Goal: Task Accomplishment & Management: Manage account settings

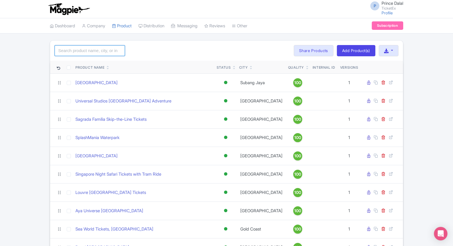
click at [86, 46] on input "search" at bounding box center [90, 50] width 70 height 11
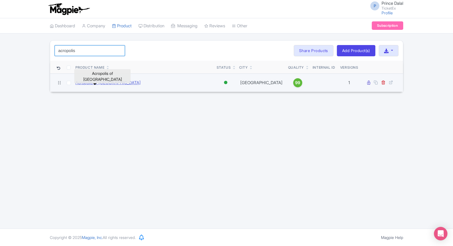
type input "acropolis"
click at [89, 83] on link "Acropolis of [GEOGRAPHIC_DATA]" at bounding box center [107, 83] width 65 height 6
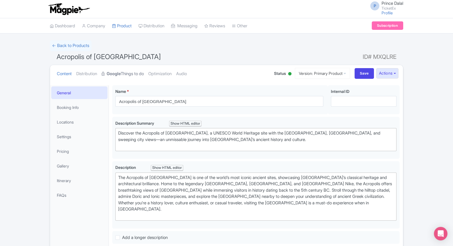
click at [141, 72] on link "Google Things to do" at bounding box center [123, 74] width 42 height 18
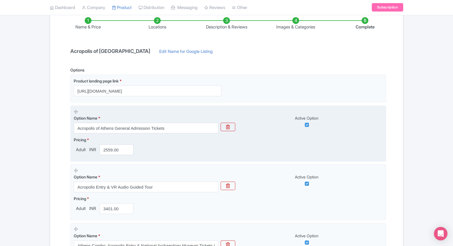
scroll to position [83, 0]
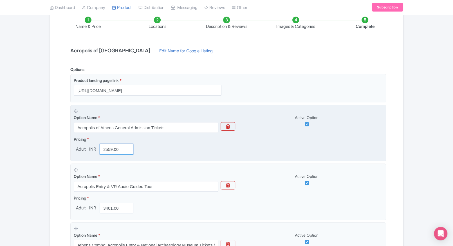
click at [107, 151] on input "2559.00" at bounding box center [117, 149] width 34 height 11
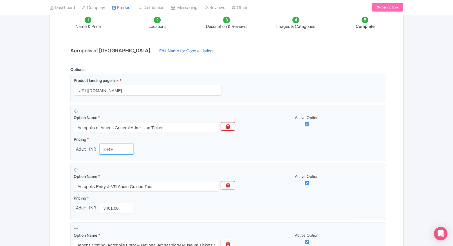
type input "2449"
click at [36, 175] on div "← Back to Products Acropolis of Athens ID# MXQLRE Content Distribution Google T…" at bounding box center [226, 174] width 453 height 434
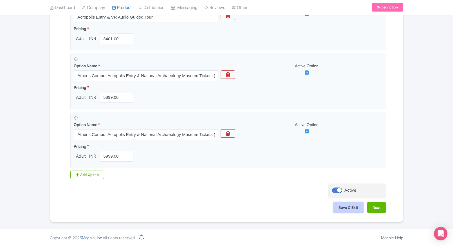
click at [340, 206] on button "Save & Exit" at bounding box center [348, 207] width 30 height 11
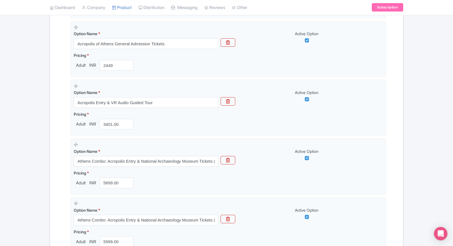
scroll to position [167, 0]
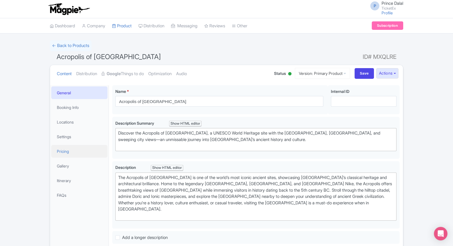
click at [62, 154] on link "Pricing" at bounding box center [79, 151] width 56 height 13
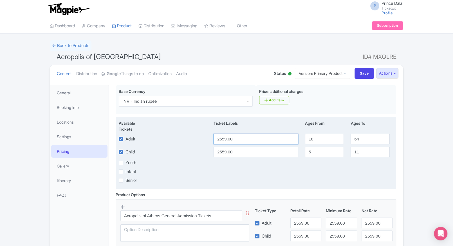
click at [234, 143] on input "2559.00" at bounding box center [256, 139] width 85 height 11
type input "2449"
click at [232, 149] on input "2559.00" at bounding box center [256, 152] width 85 height 11
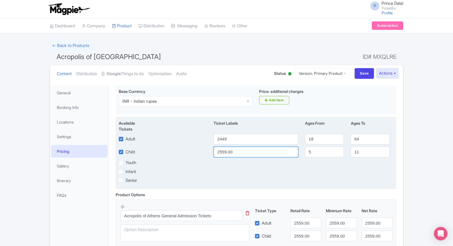
paste input "449"
type input "2449"
click at [279, 173] on div "Infant" at bounding box center [255, 171] width 281 height 6
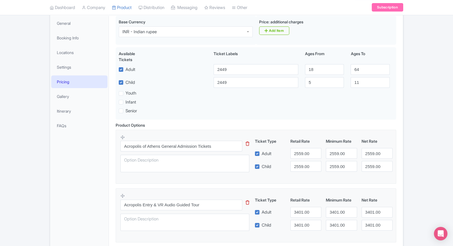
scroll to position [70, 0]
click at [304, 152] on input "2559.00" at bounding box center [305, 153] width 31 height 11
paste input "449"
type input "2449"
click at [302, 162] on input "2559.00" at bounding box center [305, 166] width 31 height 11
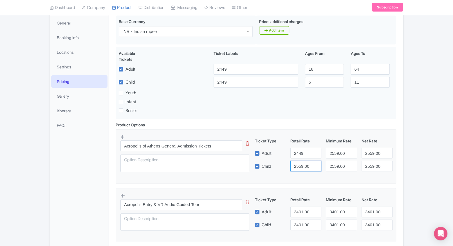
paste input "449"
type input "2449"
click at [330, 152] on input "2559.00" at bounding box center [341, 153] width 31 height 11
paste input "449"
type input "2449"
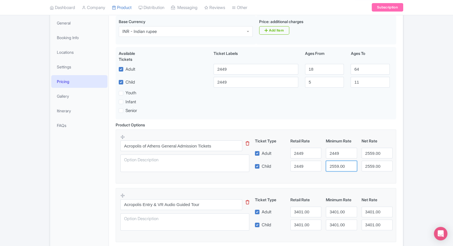
click at [338, 162] on input "2559.00" at bounding box center [341, 166] width 31 height 11
paste input "449"
type input "2449"
paste input "449"
click at [369, 155] on input "2559.00" at bounding box center [376, 153] width 31 height 11
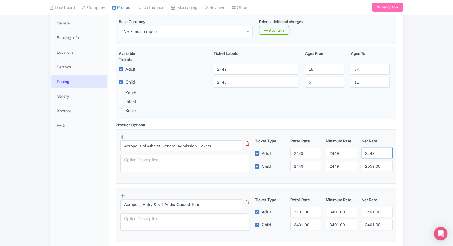
type input "2449"
paste input "2449"
click at [374, 166] on input "25592449.00" at bounding box center [376, 166] width 31 height 11
paste input "449"
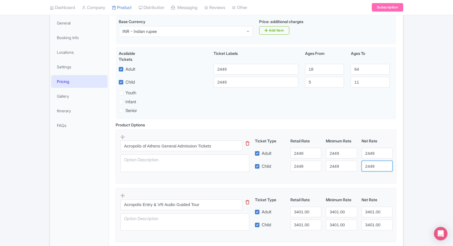
type input "2449"
click at [410, 156] on div "← Back to Products Acropolis of Athens ID# MXQLRE Content Distribution Google T…" at bounding box center [226, 183] width 453 height 427
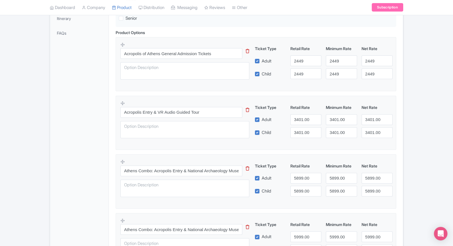
scroll to position [246, 0]
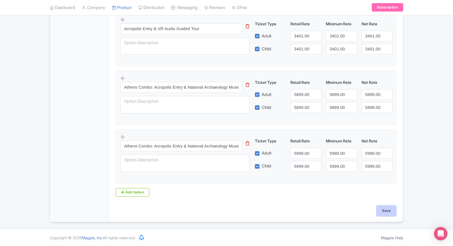
click at [394, 208] on input "Save" at bounding box center [386, 210] width 20 height 11
type input "Saving..."
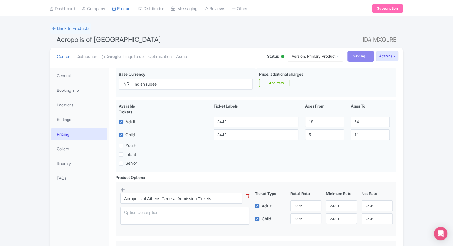
scroll to position [20, 0]
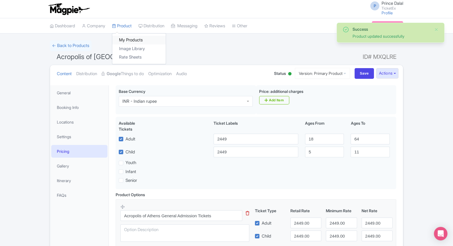
click at [125, 41] on link "My Products" at bounding box center [138, 40] width 53 height 9
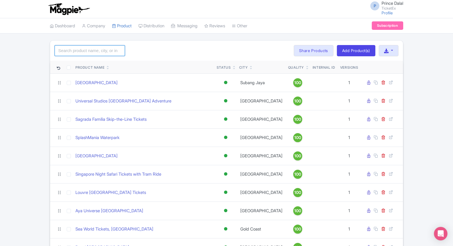
click at [86, 50] on input "search" at bounding box center [90, 50] width 70 height 11
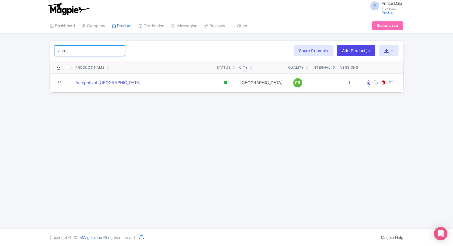
type input "acro"
click at [50, 108] on div "P Prince Dalal TicketEx Profile Users Settings Sign out Dashboard Company Produ…" at bounding box center [226, 114] width 453 height 228
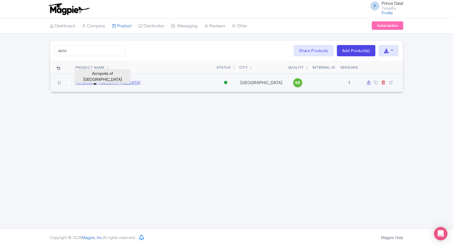
click at [97, 80] on link "Acropolis of [GEOGRAPHIC_DATA]" at bounding box center [107, 83] width 65 height 6
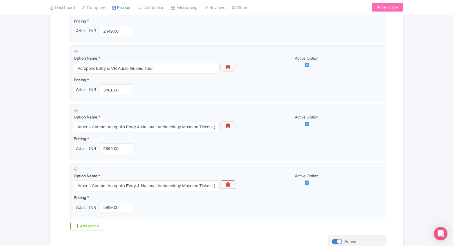
scroll to position [234, 0]
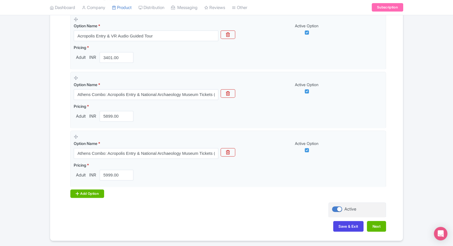
click at [76, 192] on icon at bounding box center [77, 193] width 3 height 5
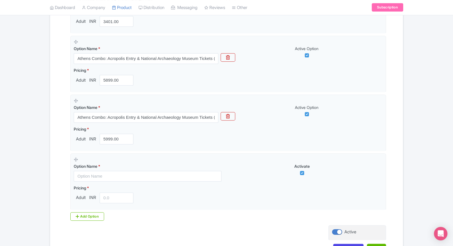
scroll to position [271, 0]
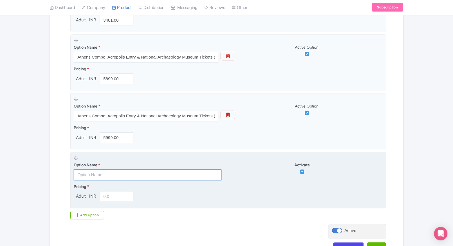
click at [91, 169] on input "text" at bounding box center [148, 174] width 148 height 11
paste input "[GEOGRAPHIC_DATA] Combo: Acropolis Entry & [GEOGRAPHIC_DATA]"
type input "[GEOGRAPHIC_DATA] Combo: Acropolis Entry & [GEOGRAPHIC_DATA]"
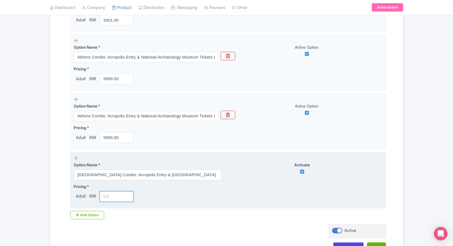
click at [113, 200] on input "number" at bounding box center [117, 196] width 34 height 11
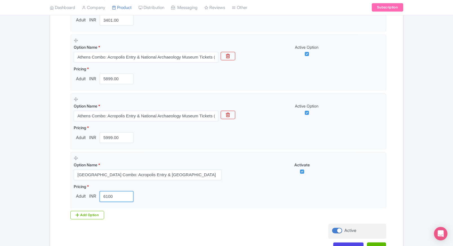
type input "6100"
click at [87, 219] on div "Options Product landing page link * https://www.ticketex.co/activity/99/acropol…" at bounding box center [226, 50] width 319 height 345
click at [90, 217] on div "Add Option" at bounding box center [87, 215] width 34 height 8
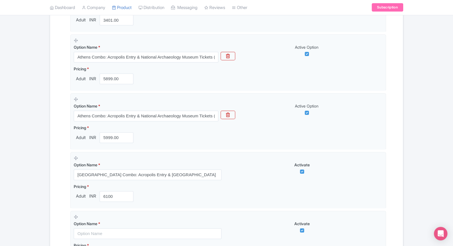
scroll to position [370, 0]
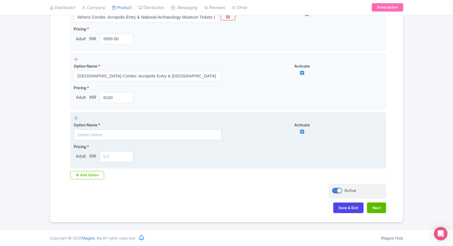
click at [120, 132] on input "text" at bounding box center [148, 134] width 148 height 11
paste input "Athens Combo: Acropolis Entry & The [GEOGRAPHIC_DATA]"
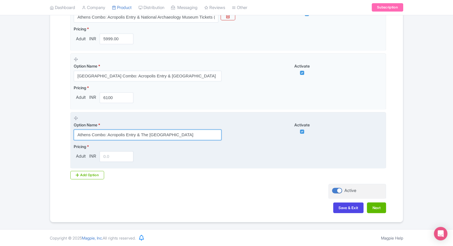
type input "Athens Combo: Acropolis Entry & The [GEOGRAPHIC_DATA]"
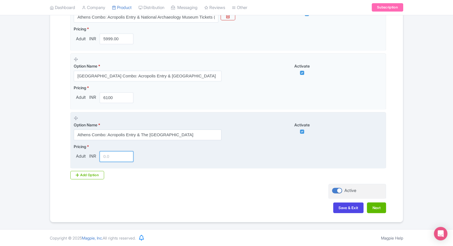
click at [113, 156] on input "number" at bounding box center [117, 156] width 34 height 11
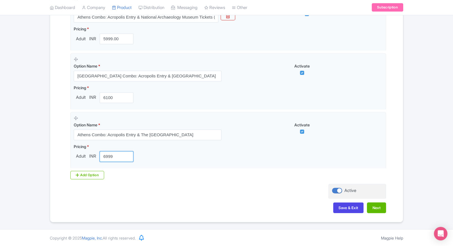
type input "6999"
click at [82, 173] on div "Add Option" at bounding box center [87, 175] width 34 height 8
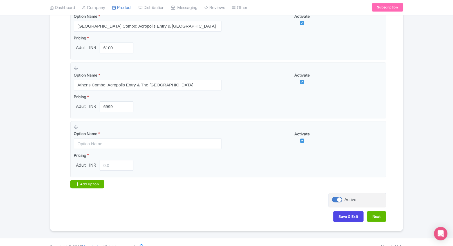
scroll to position [423, 0]
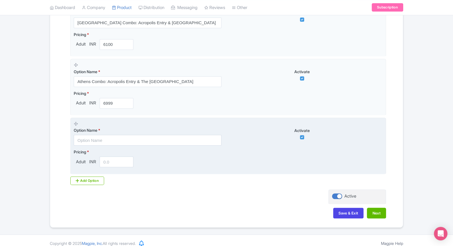
click at [114, 141] on input "text" at bounding box center [148, 140] width 148 height 11
paste input "Athens Combo: Acropolis Entry & Roman Agora of Athens"
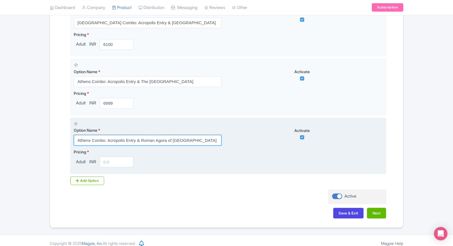
type input "Athens Combo: Acropolis Entry & Roman Agora of Athens"
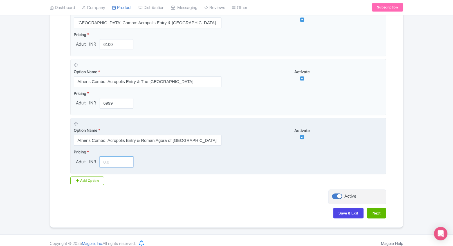
click at [117, 165] on input "number" at bounding box center [117, 161] width 34 height 11
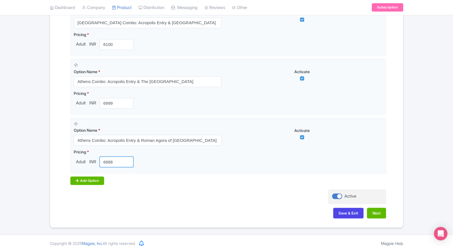
type input "6888"
click at [90, 180] on div "Add Option" at bounding box center [87, 180] width 34 height 8
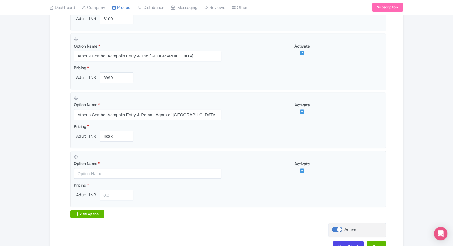
scroll to position [450, 0]
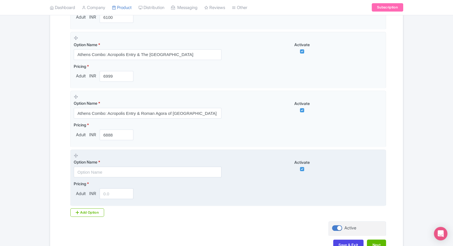
click at [107, 173] on input "text" at bounding box center [148, 172] width 148 height 11
paste input "Athens Combo: Acropolis Entry & Museum of Illusions Athens"
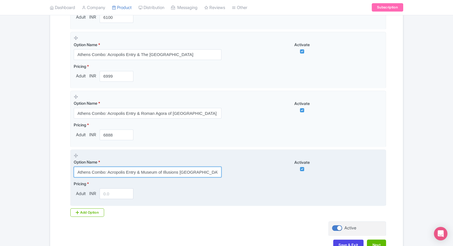
type input "Athens Combo: Acropolis Entry & Museum of Illusions Athens"
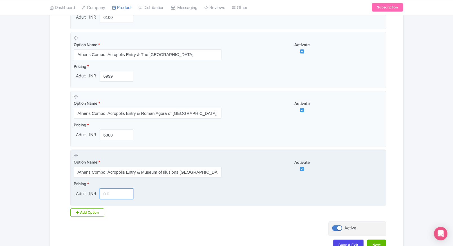
click at [107, 196] on input "number" at bounding box center [117, 193] width 34 height 11
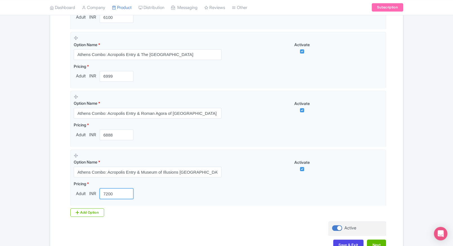
type input "7200"
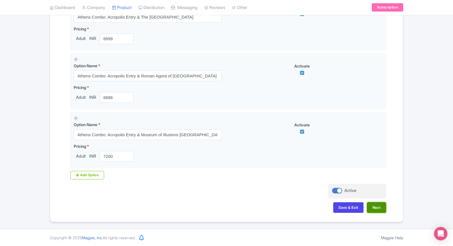
click at [382, 205] on button "Next" at bounding box center [376, 207] width 19 height 11
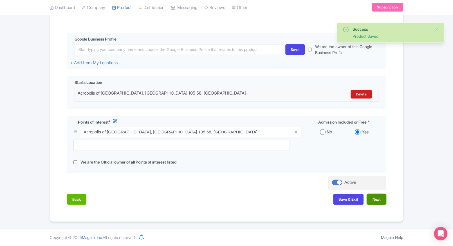
click at [376, 197] on button "Next" at bounding box center [376, 199] width 19 height 11
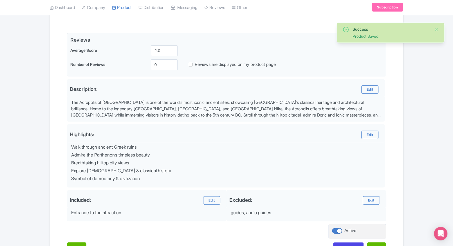
scroll to position [148, 0]
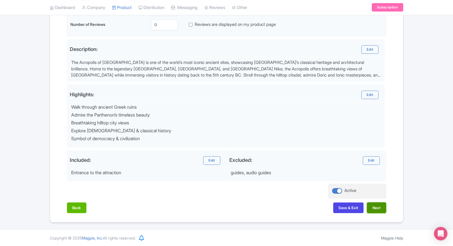
click at [384, 211] on button "Next" at bounding box center [376, 207] width 19 height 11
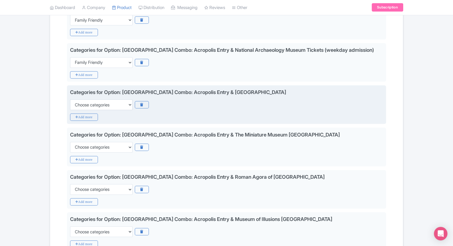
scroll to position [256, 0]
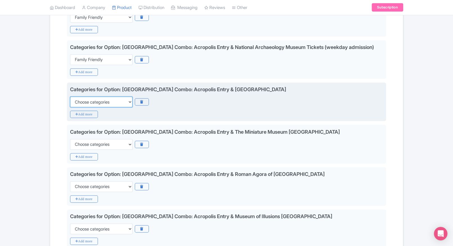
click at [110, 103] on select "Choose categories Adults Only Animals Audio Guide Beaches Bike Tours Boat Tours…" at bounding box center [101, 101] width 62 height 11
select select "family-friendly"
click at [70, 96] on select "Choose categories Adults Only Animals Audio Guide Beaches Bike Tours Boat Tours…" at bounding box center [101, 101] width 62 height 11
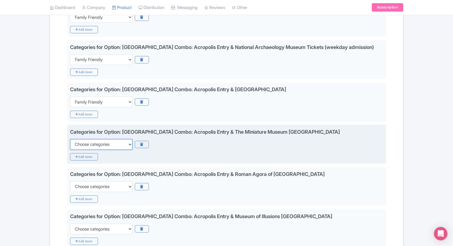
click at [101, 148] on select "Choose categories Adults Only Animals Audio Guide Beaches Bike Tours Boat Tours…" at bounding box center [101, 144] width 62 height 11
select select "family-friendly"
click at [70, 139] on select "Choose categories Adults Only Animals Audio Guide Beaches Bike Tours Boat Tours…" at bounding box center [101, 144] width 62 height 11
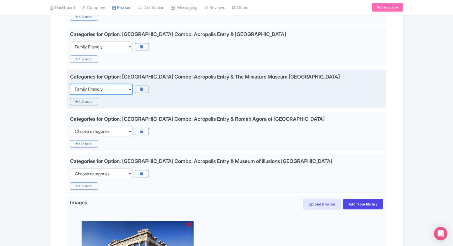
scroll to position [312, 0]
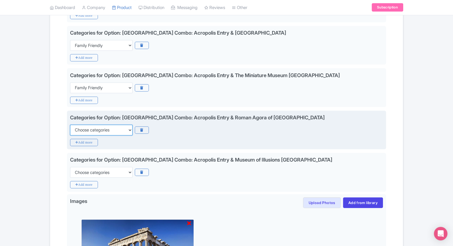
click at [117, 128] on select "Choose categories Adults Only Animals Audio Guide Beaches Bike Tours Boat Tours…" at bounding box center [101, 130] width 62 height 11
select select "family-friendly"
click at [70, 125] on select "Choose categories Adults Only Animals Audio Guide Beaches Bike Tours Boat Tours…" at bounding box center [101, 130] width 62 height 11
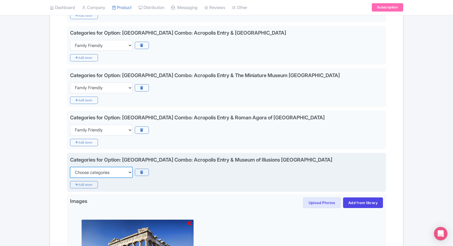
click at [103, 169] on select "Choose categories Adults Only Animals Audio Guide Beaches Bike Tours Boat Tours…" at bounding box center [101, 172] width 62 height 11
select select "family-friendly"
click at [70, 167] on select "Choose categories Adults Only Animals Audio Guide Beaches Bike Tours Boat Tours…" at bounding box center [101, 172] width 62 height 11
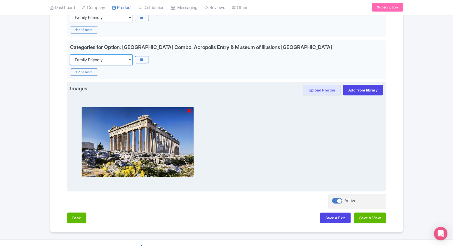
scroll to position [434, 0]
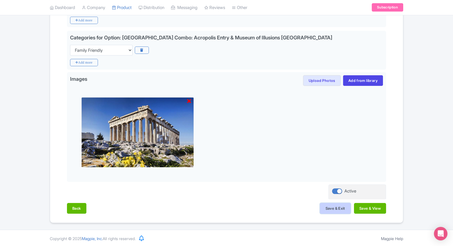
click at [325, 208] on button "Save & Exit" at bounding box center [335, 208] width 30 height 11
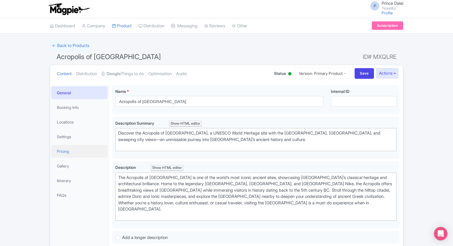
click at [83, 151] on link "Pricing" at bounding box center [79, 151] width 56 height 13
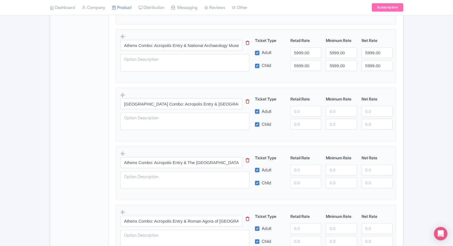
scroll to position [346, 0]
click at [303, 111] on input "number" at bounding box center [305, 110] width 31 height 11
type input "6100"
paste input "6100"
drag, startPoint x: 302, startPoint y: 122, endPoint x: 336, endPoint y: 114, distance: 34.7
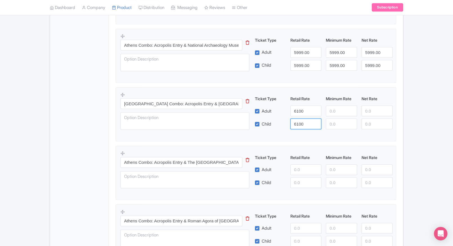
click at [336, 114] on div "Ticket Type Retail Rate Minimum Rate Net Rate Adult 6100 Child 6100 This tip ha…" at bounding box center [324, 112] width 136 height 33
type input "6100"
paste input "6100"
drag, startPoint x: 336, startPoint y: 114, endPoint x: 336, endPoint y: 121, distance: 7.3
click at [336, 121] on div "Ticket Type Retail Rate Minimum Rate Net Rate Adult 6100 6100 Child 6100 This t…" at bounding box center [324, 112] width 136 height 33
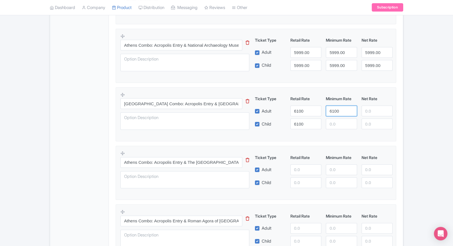
type input "6100"
paste input "6100"
drag, startPoint x: 336, startPoint y: 121, endPoint x: 366, endPoint y: 111, distance: 31.0
click at [366, 111] on div "Ticket Type Retail Rate Minimum Rate Net Rate Adult 6100 6100 Child 6100 6100 T…" at bounding box center [324, 112] width 136 height 33
type input "6100"
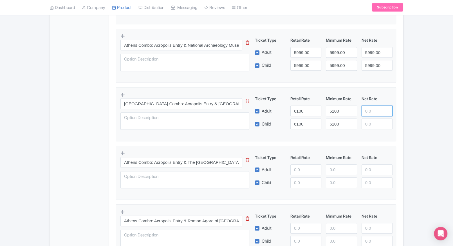
paste input "6100"
drag, startPoint x: 366, startPoint y: 111, endPoint x: 369, endPoint y: 125, distance: 14.4
click at [369, 125] on div "Ticket Type Retail Rate Minimum Rate Net Rate Adult 6100 6100 6100 Child 6100 6…" at bounding box center [324, 112] width 136 height 33
type input "6100"
paste input "6100"
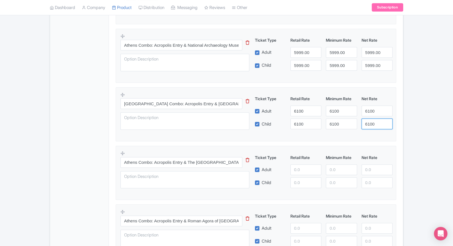
click at [369, 125] on input "6100" at bounding box center [376, 123] width 31 height 11
type input "6100"
click at [316, 148] on fieldset "Athens Combo: Acropolis Entry & The Miniature Museum Athens This tip has not da…" at bounding box center [256, 173] width 280 height 54
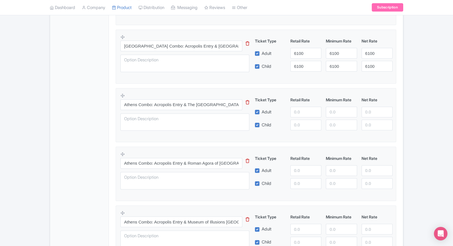
scroll to position [405, 0]
click at [302, 111] on input "number" at bounding box center [305, 111] width 31 height 11
type input "6999"
paste input "6999"
click at [301, 125] on input "6999" at bounding box center [305, 124] width 31 height 11
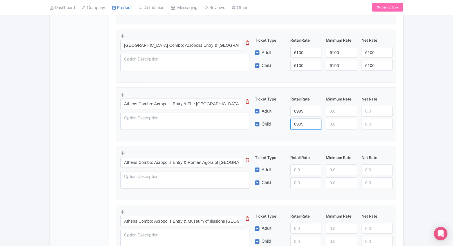
type input "6999"
paste input "6999"
drag, startPoint x: 332, startPoint y: 114, endPoint x: 333, endPoint y: 121, distance: 7.2
click at [333, 121] on div "Ticket Type Retail Rate Minimum Rate Net Rate Adult 6999 6999 Child 6999 This t…" at bounding box center [324, 112] width 136 height 33
type input "6999"
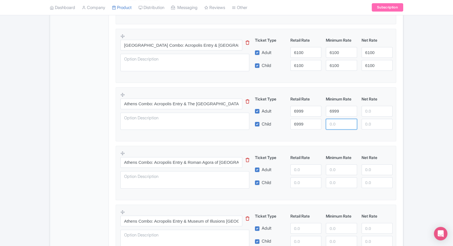
paste input "6999"
drag, startPoint x: 333, startPoint y: 121, endPoint x: 358, endPoint y: 112, distance: 26.4
click at [358, 112] on div "Ticket Type Retail Rate Minimum Rate Net Rate Adult 6999 6999 Child 6999 6999 T…" at bounding box center [324, 112] width 136 height 33
type input "6999"
drag, startPoint x: 358, startPoint y: 112, endPoint x: 363, endPoint y: 112, distance: 4.5
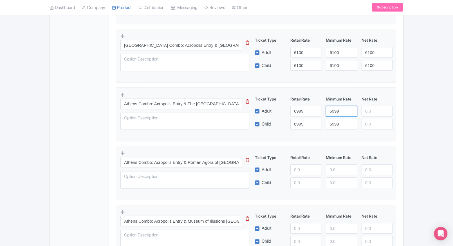
click at [363, 112] on div "Adult 6999 6999" at bounding box center [324, 111] width 142 height 11
paste input "6999"
drag, startPoint x: 363, startPoint y: 112, endPoint x: 366, endPoint y: 122, distance: 10.1
click at [366, 122] on div "Ticket Type Retail Rate Minimum Rate Net Rate Adult 6999 6999 6999 Child 6999 6…" at bounding box center [324, 112] width 136 height 33
type input "6999"
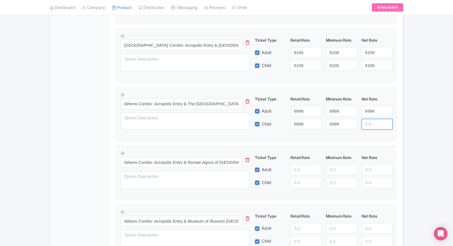
paste input "6999"
click at [366, 122] on input "6999" at bounding box center [376, 124] width 31 height 11
type input "6999"
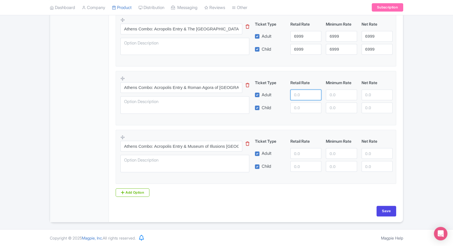
click at [300, 95] on input "number" at bounding box center [305, 94] width 31 height 11
type input "6888"
paste input "6888"
drag, startPoint x: 297, startPoint y: 110, endPoint x: 331, endPoint y: 95, distance: 37.4
click at [331, 95] on div "Ticket Type Retail Rate Minimum Rate Net Rate Adult 6888 Child 6888 This tip ha…" at bounding box center [324, 96] width 136 height 33
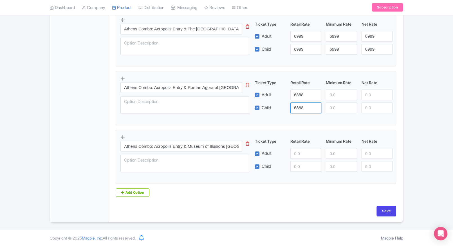
type input "6888"
paste input "6888"
drag, startPoint x: 331, startPoint y: 95, endPoint x: 332, endPoint y: 100, distance: 5.2
click at [332, 100] on div "Ticket Type Retail Rate Minimum Rate Net Rate Adult 6888 6888 Child 6888 This t…" at bounding box center [324, 96] width 136 height 33
type input "6888"
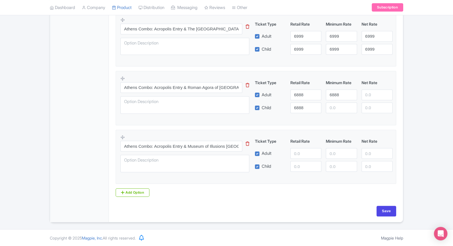
click at [332, 100] on div "Ticket Type Retail Rate Minimum Rate Net Rate Adult 6888 6888 Child 6888 This t…" at bounding box center [324, 96] width 136 height 33
paste input "6888"
click at [334, 102] on input "6888" at bounding box center [341, 107] width 31 height 11
type input "6888"
click at [360, 96] on div at bounding box center [376, 94] width 35 height 11
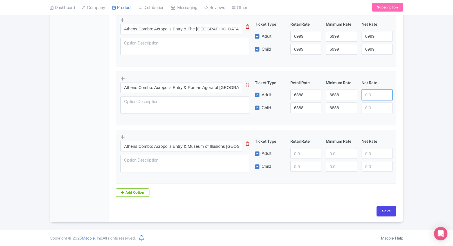
paste input "6888"
drag, startPoint x: 369, startPoint y: 95, endPoint x: 371, endPoint y: 106, distance: 11.8
click at [371, 106] on div "Ticket Type Retail Rate Minimum Rate Net Rate Adult 6888 6888 6888 Child 6888 6…" at bounding box center [324, 96] width 136 height 33
type input "6888"
paste input "6888"
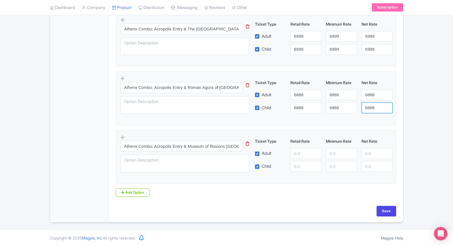
drag, startPoint x: 371, startPoint y: 106, endPoint x: 397, endPoint y: 108, distance: 26.5
type input "6888"
click at [302, 154] on input "number" at bounding box center [305, 153] width 31 height 11
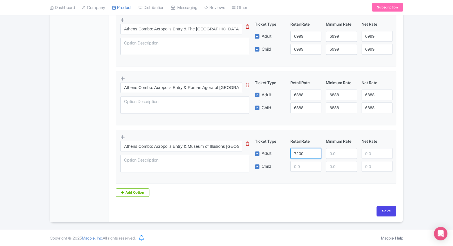
type input "7200"
paste input "7200"
drag, startPoint x: 302, startPoint y: 163, endPoint x: 330, endPoint y: 152, distance: 30.4
click at [330, 152] on div "Ticket Type Retail Rate Minimum Rate Net Rate Adult 7200 Child 7200 This tip ha…" at bounding box center [324, 154] width 136 height 33
type input "7200"
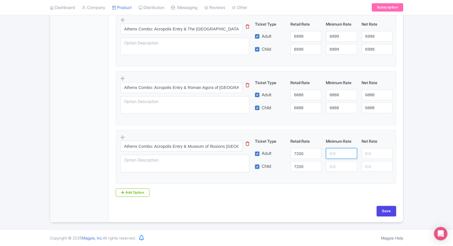
paste input "7200"
drag, startPoint x: 330, startPoint y: 152, endPoint x: 337, endPoint y: 163, distance: 13.4
click at [337, 163] on div "Ticket Type Retail Rate Minimum Rate Net Rate Adult 7200 7200 Child 7200 This t…" at bounding box center [324, 154] width 136 height 33
type input "7200"
paste input "7200"
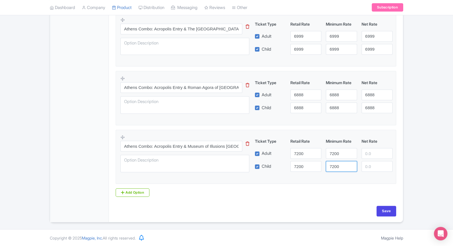
drag, startPoint x: 337, startPoint y: 163, endPoint x: 360, endPoint y: 155, distance: 24.6
click at [360, 155] on div "Ticket Type Retail Rate Minimum Rate Net Rate Adult 7200 7200 Child 7200 7200 T…" at bounding box center [324, 154] width 136 height 33
type input "7200"
drag, startPoint x: 360, startPoint y: 155, endPoint x: 365, endPoint y: 154, distance: 5.4
click at [365, 154] on div at bounding box center [376, 153] width 35 height 11
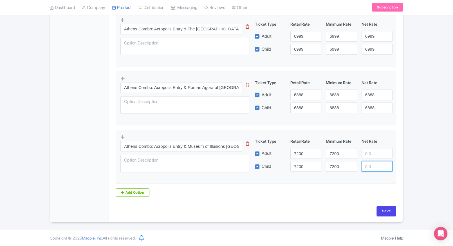
drag, startPoint x: 373, startPoint y: 173, endPoint x: 374, endPoint y: 170, distance: 3.2
click at [374, 170] on div "Athens Combo: Acropolis Entry & Museum of Illusions Athens This tip has not dat…" at bounding box center [255, 154] width 271 height 41
paste input "7200"
click at [374, 170] on input "7200" at bounding box center [376, 166] width 31 height 11
type input "7200"
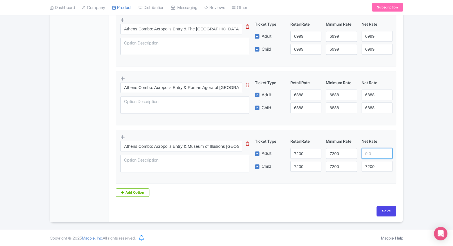
paste input "7200"
click at [372, 153] on input "7200" at bounding box center [376, 153] width 31 height 11
type input "7200"
drag, startPoint x: 380, startPoint y: 198, endPoint x: 384, endPoint y: 207, distance: 9.6
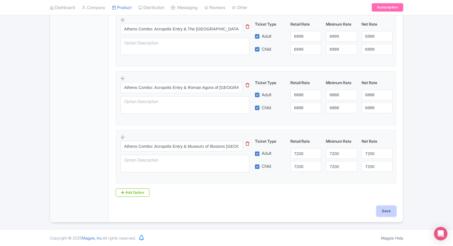
click at [384, 207] on input "Save" at bounding box center [386, 211] width 20 height 11
type input "Saving..."
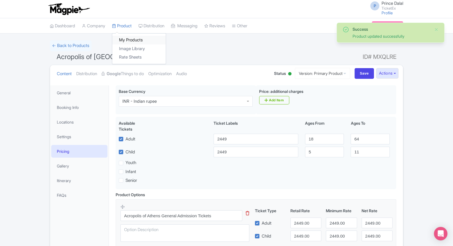
click at [127, 40] on link "My Products" at bounding box center [138, 40] width 53 height 9
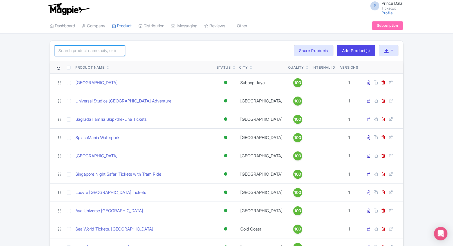
click at [100, 51] on input "search" at bounding box center [90, 50] width 70 height 11
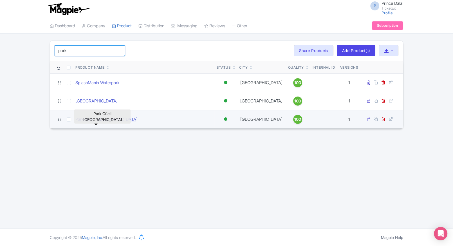
type input "park"
click at [91, 123] on link "Park Güell [GEOGRAPHIC_DATA]" at bounding box center [106, 119] width 62 height 6
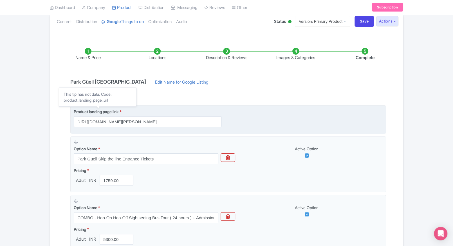
scroll to position [53, 0]
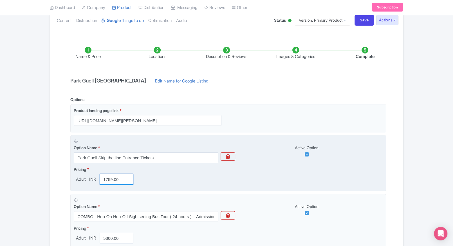
click at [105, 180] on input "1759.00" at bounding box center [117, 179] width 34 height 11
click at [109, 181] on input "1759.00" at bounding box center [117, 179] width 34 height 11
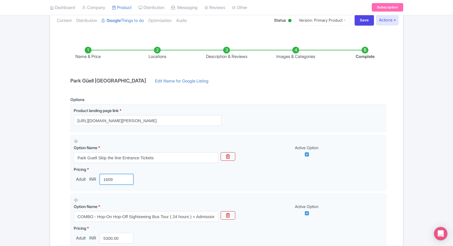
type input "1609"
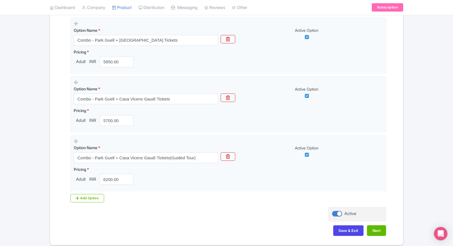
scroll to position [488, 0]
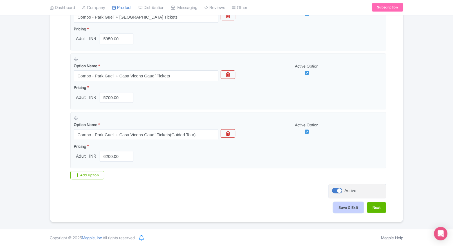
click at [340, 204] on button "Save & Exit" at bounding box center [348, 207] width 30 height 11
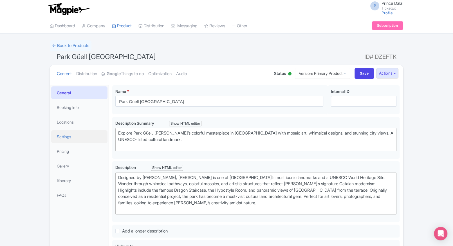
click at [91, 138] on link "Settings" at bounding box center [79, 136] width 56 height 13
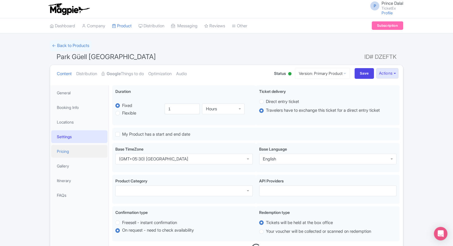
click at [74, 152] on link "Pricing" at bounding box center [79, 151] width 56 height 13
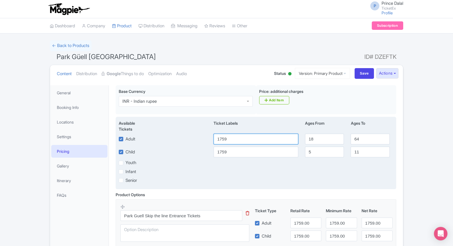
click at [243, 137] on input "1759" at bounding box center [256, 139] width 85 height 11
paste input "60"
type input "1609"
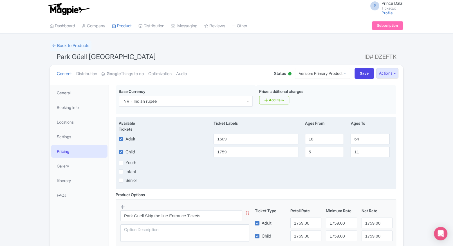
click at [240, 145] on div "Available Tickets i Ticket Labels Ages From Ages To Adult 1609 18 64 Child 1759…" at bounding box center [256, 153] width 280 height 72
click at [232, 151] on input "1759" at bounding box center [256, 152] width 85 height 11
paste input "60"
click at [232, 151] on input "1609" at bounding box center [256, 152] width 85 height 11
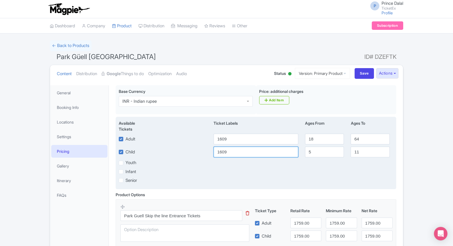
type input "1609"
click at [272, 164] on div "Youth" at bounding box center [255, 163] width 281 height 6
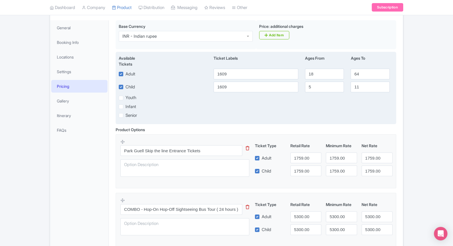
scroll to position [70, 0]
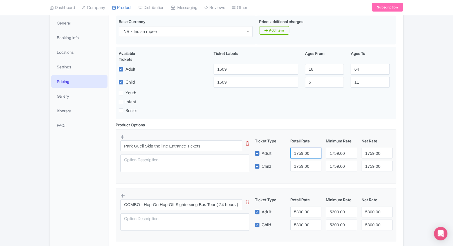
click at [308, 156] on input "1759.00" at bounding box center [305, 153] width 31 height 11
paste input "609"
type input "1609"
click at [300, 169] on input "1759.00" at bounding box center [305, 166] width 31 height 11
paste input "1609"
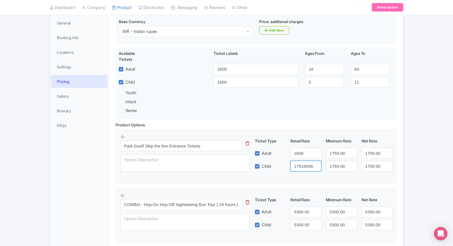
paste input "609"
type input "1609"
click at [349, 155] on input "1758" at bounding box center [341, 153] width 31 height 11
paste input "609"
type input "1609"
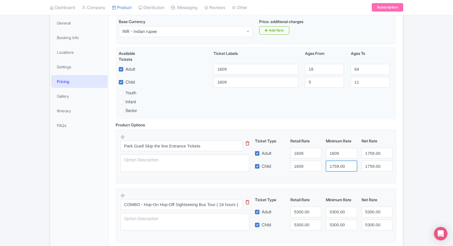
click at [334, 168] on input "1759.00" at bounding box center [341, 166] width 31 height 11
paste input "609"
type input "1609"
click at [378, 149] on input "1759.00" at bounding box center [376, 153] width 31 height 11
paste input "609"
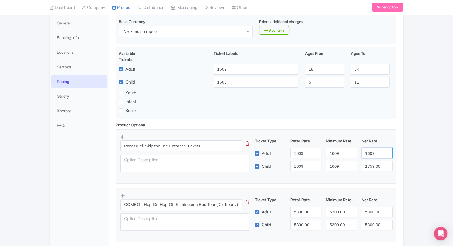
type input "1609"
drag, startPoint x: 372, startPoint y: 159, endPoint x: 371, endPoint y: 165, distance: 6.6
click at [371, 165] on div "Ticket Type Retail Rate Minimum Rate Net Rate Adult 1609 1609 1609 Child 1609 1…" at bounding box center [324, 154] width 136 height 33
click at [371, 165] on input "1759.00" at bounding box center [376, 166] width 31 height 11
paste input "609"
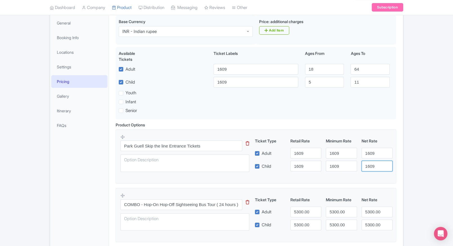
type input "1609"
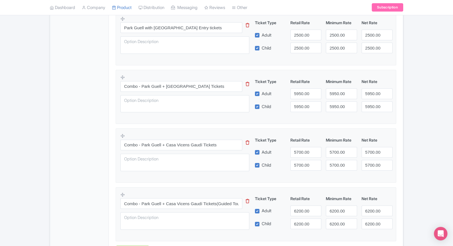
scroll to position [480, 0]
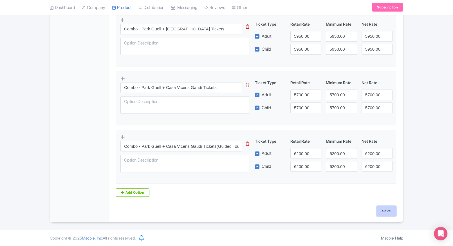
click at [378, 209] on input "Save" at bounding box center [386, 211] width 20 height 11
type input "Saving..."
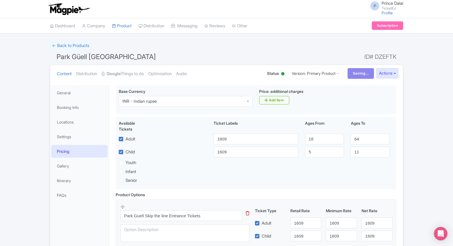
scroll to position [99, 0]
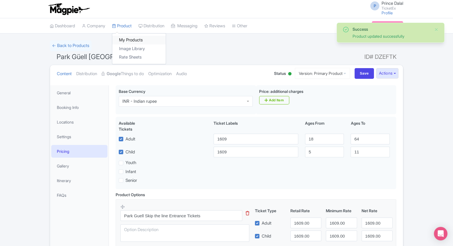
click at [127, 38] on link "My Products" at bounding box center [138, 40] width 53 height 9
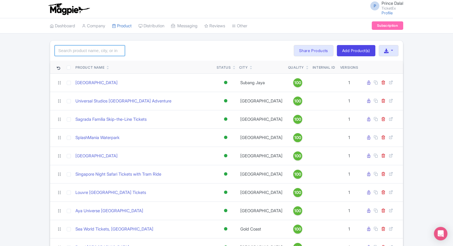
click at [78, 49] on input "search" at bounding box center [90, 50] width 70 height 11
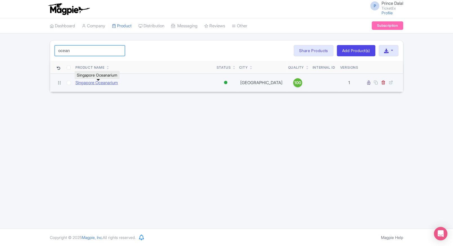
type input "ocean"
click at [91, 85] on link "Singapore Oceanarium" at bounding box center [96, 83] width 42 height 6
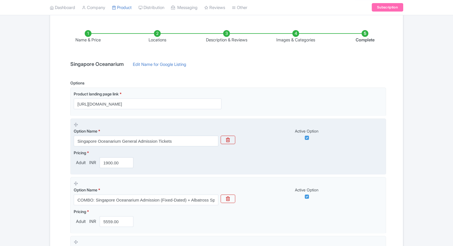
scroll to position [70, 0]
click at [117, 167] on input "1900.00" at bounding box center [117, 162] width 34 height 11
paste input "6"
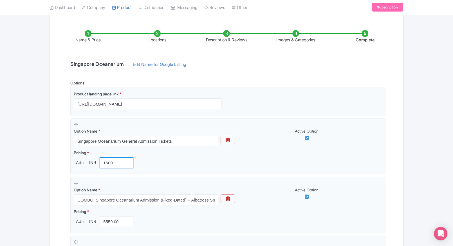
type input "1600"
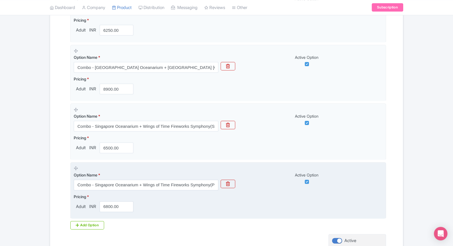
scroll to position [664, 0]
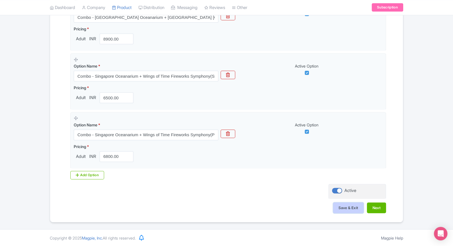
click at [342, 205] on button "Save & Exit" at bounding box center [348, 207] width 30 height 11
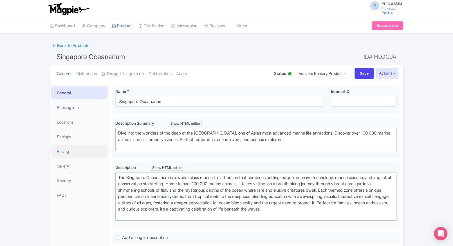
click at [67, 148] on link "Pricing" at bounding box center [79, 151] width 56 height 13
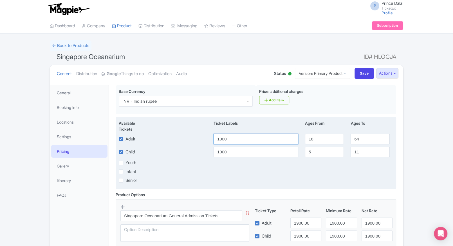
click at [226, 136] on input "1900" at bounding box center [256, 139] width 85 height 11
paste input "6"
type input "1600"
click at [239, 152] on input "1900" at bounding box center [256, 152] width 85 height 11
paste input "6"
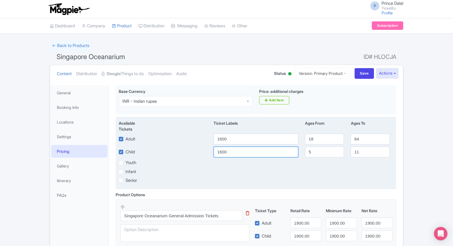
type input "1600"
click at [259, 168] on div "Infant" at bounding box center [255, 171] width 281 height 6
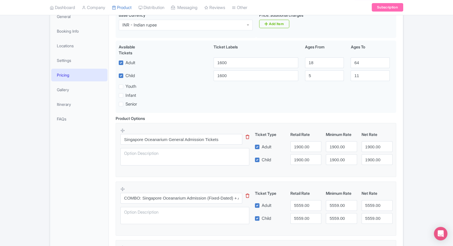
scroll to position [79, 0]
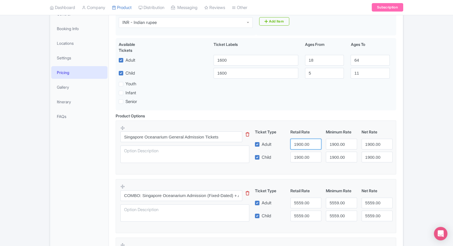
click at [300, 143] on input "1900.00" at bounding box center [305, 144] width 31 height 11
paste input "6"
type input "1600"
click at [302, 151] on div "Ticket Type Retail Rate Minimum Rate Net Rate Adult 1600 1900.00 1900.00 Child …" at bounding box center [324, 145] width 136 height 33
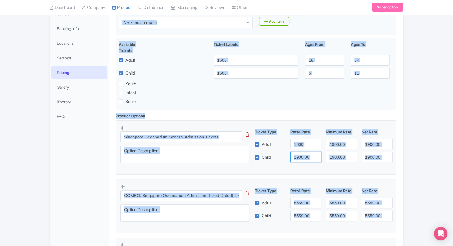
drag, startPoint x: 302, startPoint y: 151, endPoint x: 302, endPoint y: 154, distance: 3.7
click at [302, 154] on input "1900.00" at bounding box center [305, 157] width 31 height 11
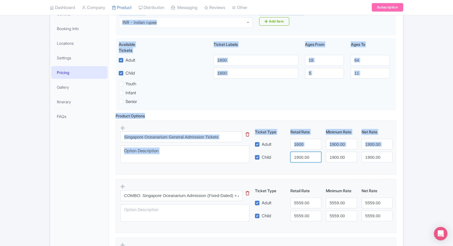
click at [302, 154] on input "1900.00" at bounding box center [305, 157] width 31 height 11
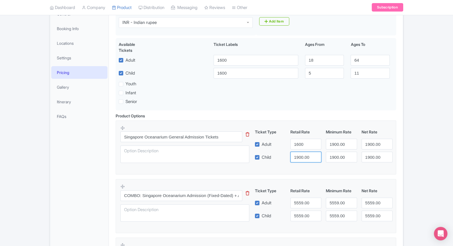
click at [302, 154] on input "1900.00" at bounding box center [305, 157] width 31 height 11
paste input "6"
type input "1600"
drag, startPoint x: 341, startPoint y: 135, endPoint x: 338, endPoint y: 141, distance: 6.4
click at [338, 141] on div "Ticket Type Retail Rate Minimum Rate Net Rate Adult 1600 1900.00 1900.00 Child …" at bounding box center [324, 145] width 136 height 33
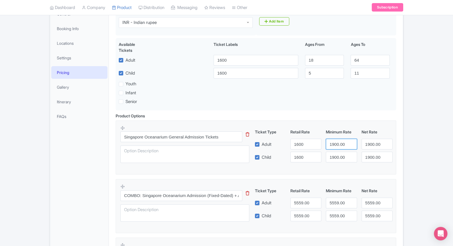
click at [338, 141] on input "1900.00" at bounding box center [341, 144] width 31 height 11
paste input "6"
type input "1600"
click at [341, 157] on input "1900.00" at bounding box center [341, 157] width 31 height 11
paste input "6"
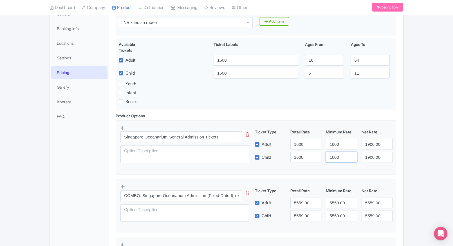
type input "1600"
click at [365, 149] on input "1900.00" at bounding box center [376, 144] width 31 height 11
paste input "6"
type input "1600"
click at [378, 162] on input "1900.00" at bounding box center [376, 157] width 31 height 11
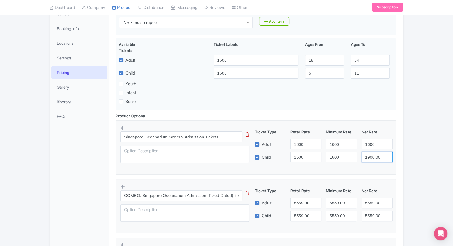
paste input "6"
type input "1600"
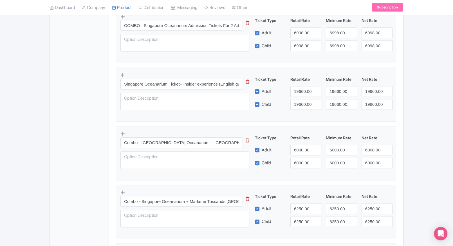
scroll to position [655, 0]
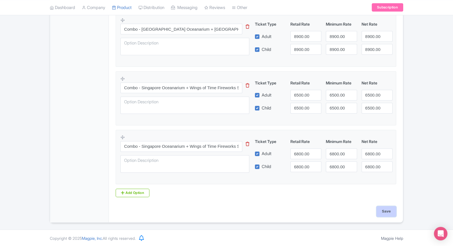
click at [381, 208] on input "Save" at bounding box center [386, 211] width 20 height 11
type input "Saving..."
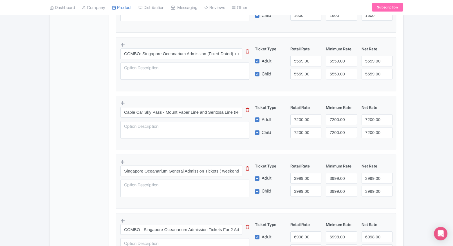
scroll to position [0, 0]
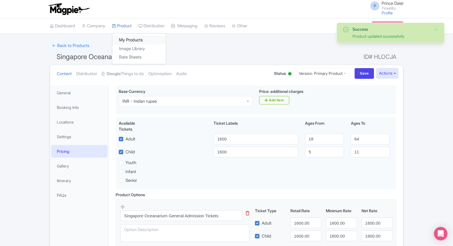
click at [128, 39] on link "My Products" at bounding box center [138, 40] width 53 height 9
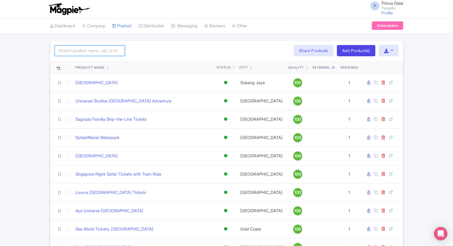
click at [98, 48] on input "search" at bounding box center [90, 50] width 70 height 11
type input "louvr"
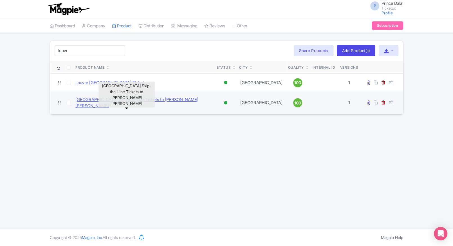
click at [90, 98] on link "[GEOGRAPHIC_DATA] Skip-the-Line Tickets to [PERSON_NAME] [PERSON_NAME]" at bounding box center [143, 102] width 137 height 13
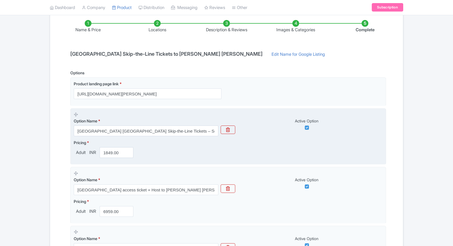
scroll to position [80, 0]
click at [111, 156] on input "1849.00" at bounding box center [117, 152] width 34 height 11
paste input "604"
type input "1604"
click at [108, 156] on input "1849.00" at bounding box center [117, 152] width 34 height 11
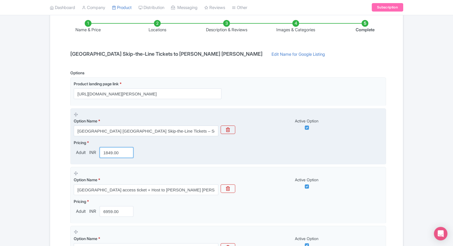
paste input "604"
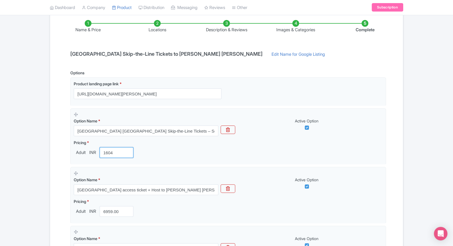
type input "1604"
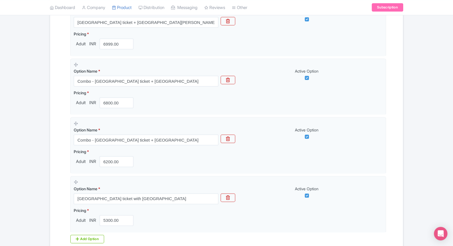
scroll to position [664, 0]
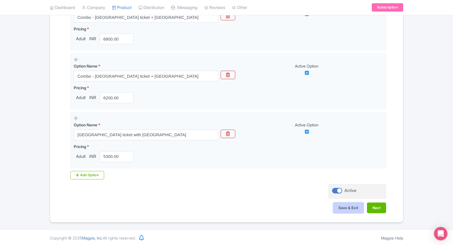
click at [333, 203] on button "Save & Exit" at bounding box center [348, 207] width 30 height 11
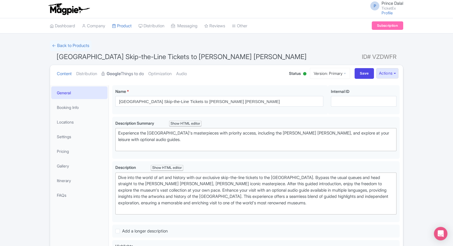
click at [119, 79] on link "Google Things to do" at bounding box center [123, 74] width 42 height 18
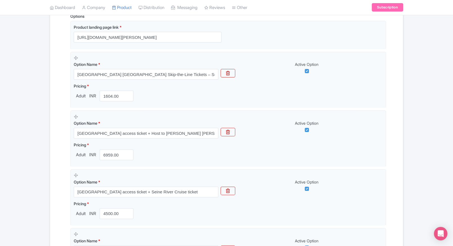
scroll to position [137, 0]
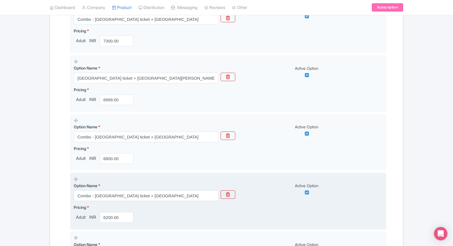
scroll to position [664, 0]
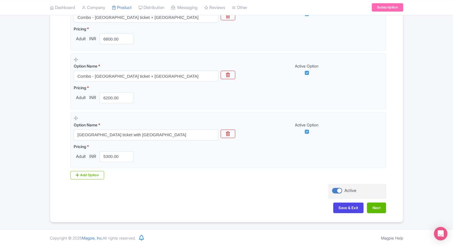
click at [331, 206] on div "Save & Exit Next" at bounding box center [226, 210] width 319 height 16
click at [340, 207] on button "Save & Exit" at bounding box center [348, 207] width 30 height 11
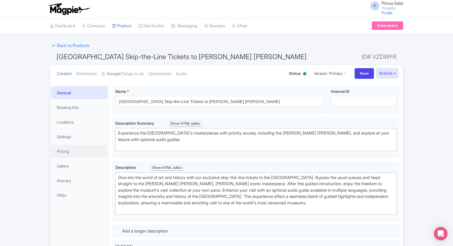
click at [66, 151] on link "Pricing" at bounding box center [79, 151] width 56 height 13
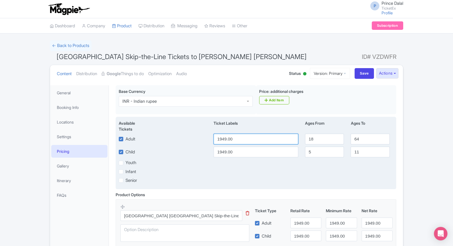
click at [229, 135] on input "1949.00" at bounding box center [256, 139] width 85 height 11
paste input "604"
type input "1604"
click at [236, 156] on input "1949.00" at bounding box center [256, 152] width 85 height 11
paste input "604"
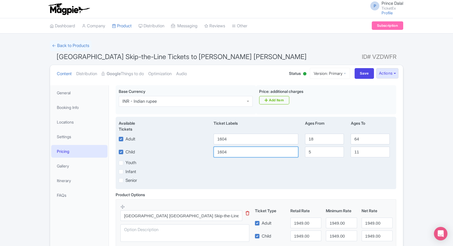
type input "1604"
click at [269, 184] on div "Available Tickets i Ticket Labels Ages From Ages To Adult 1604 18 64 Child 1604…" at bounding box center [256, 153] width 280 height 72
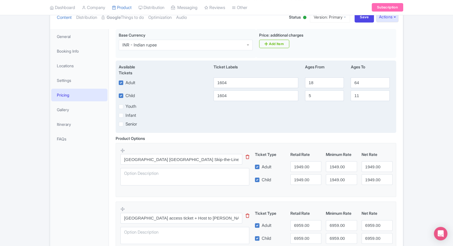
scroll to position [58, 0]
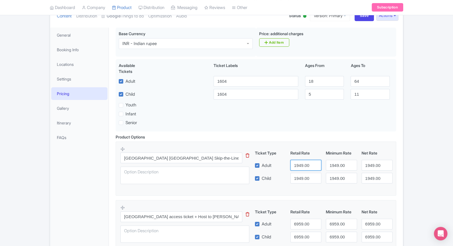
click at [301, 165] on input "1949.00" at bounding box center [305, 165] width 31 height 11
paste input "604"
type input "1604"
click at [299, 178] on input "1949.00" at bounding box center [305, 178] width 31 height 11
paste input "604"
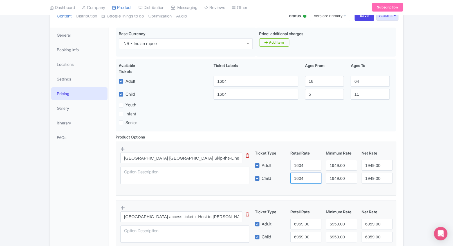
type input "1604"
click at [337, 170] on input "1949.00" at bounding box center [341, 165] width 31 height 11
paste input "604"
type input "1604"
paste input "604"
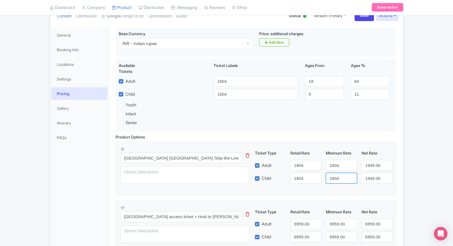
click at [337, 181] on input "1604" at bounding box center [341, 178] width 31 height 11
type input "1604"
click at [372, 167] on input "1949.00" at bounding box center [376, 165] width 31 height 11
paste input "604"
type input "1604"
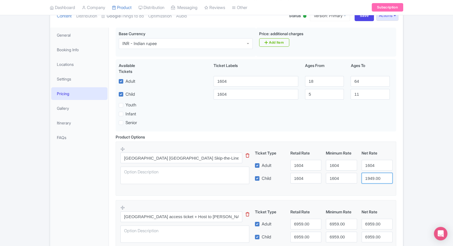
paste input "604"
click at [374, 182] on input "1949.00" at bounding box center [376, 178] width 31 height 11
type input "1604"
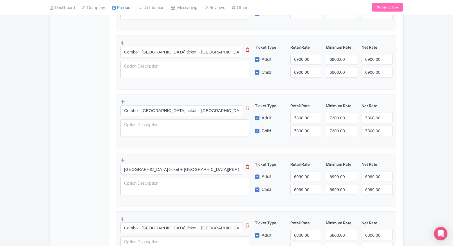
scroll to position [655, 0]
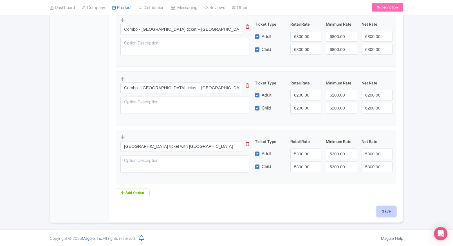
click at [388, 211] on input "Save" at bounding box center [386, 211] width 20 height 11
type input "Saving..."
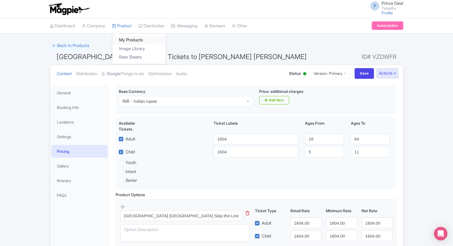
click at [123, 39] on link "My Products" at bounding box center [138, 40] width 53 height 9
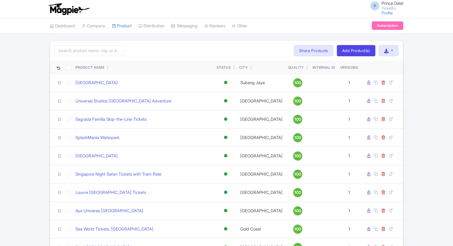
click at [72, 50] on input "search" at bounding box center [90, 50] width 70 height 11
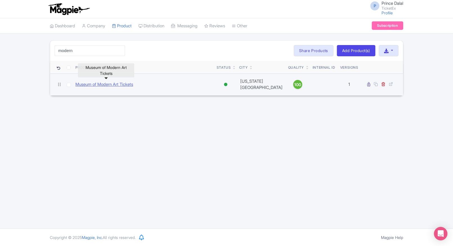
type input "modern"
click at [89, 83] on link "Museum of Modern Art Tickets" at bounding box center [104, 84] width 58 height 6
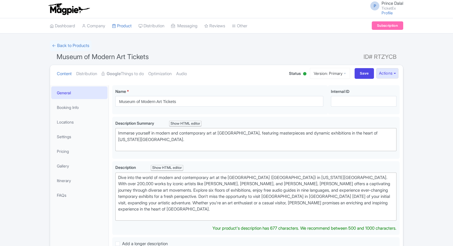
click at [126, 78] on link "Google Things to do" at bounding box center [123, 74] width 42 height 18
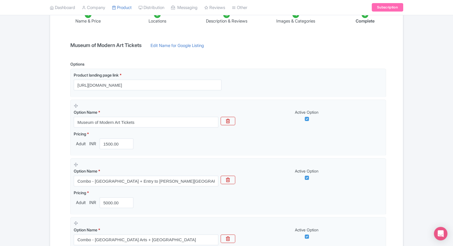
scroll to position [90, 0]
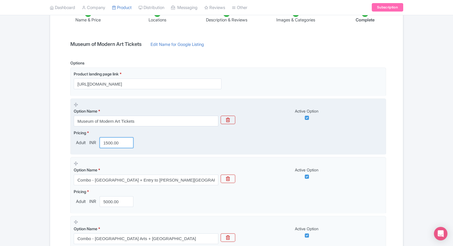
click at [107, 141] on input "1500.00" at bounding box center [117, 142] width 34 height 11
paste input "359"
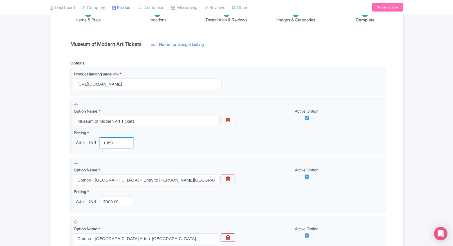
type input "1359"
click at [41, 146] on div "← Back to Products Museum of Modern Art Tickets ID# RTZYCB Content Distribution…" at bounding box center [226, 196] width 453 height 493
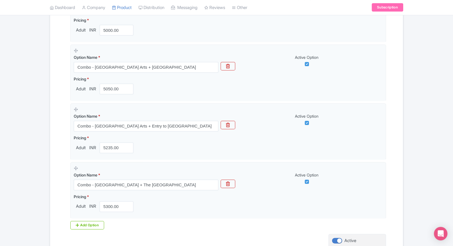
scroll to position [311, 0]
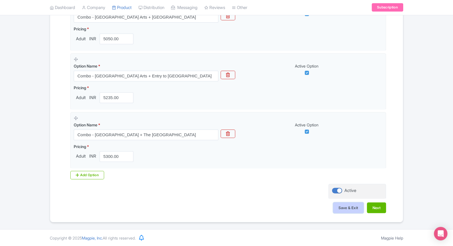
click at [344, 212] on button "Save & Exit" at bounding box center [348, 207] width 30 height 11
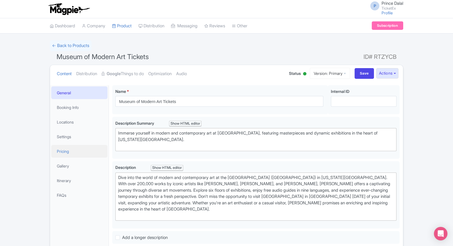
click at [65, 157] on link "Pricing" at bounding box center [79, 151] width 56 height 13
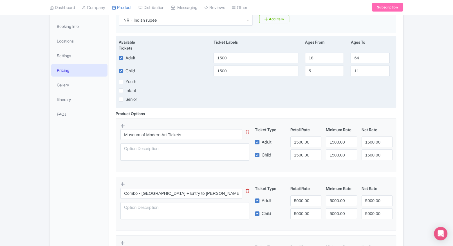
scroll to position [84, 0]
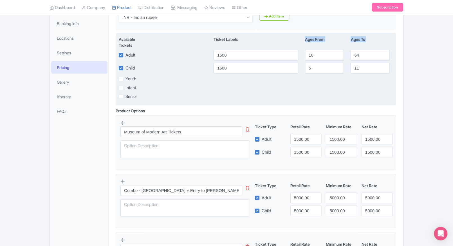
drag, startPoint x: 243, startPoint y: 48, endPoint x: 234, endPoint y: 53, distance: 9.9
click at [234, 53] on div "Available Tickets i Ticket Labels Ages From Ages To Adult 1500 18 64 Child 1500…" at bounding box center [256, 69] width 280 height 72
click at [234, 53] on input "1500" at bounding box center [256, 55] width 85 height 11
type input "1359"
click at [242, 69] on input "1500" at bounding box center [256, 68] width 85 height 11
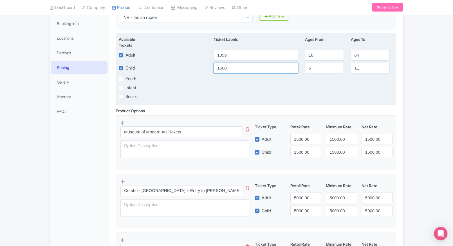
paste input "359"
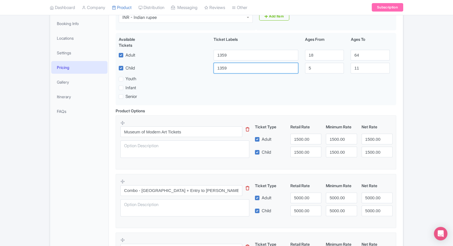
type input "1359"
click at [297, 138] on input "1500.00" at bounding box center [305, 139] width 31 height 11
paste input "359"
type input "1359"
click at [301, 150] on input "1500.00" at bounding box center [305, 152] width 31 height 11
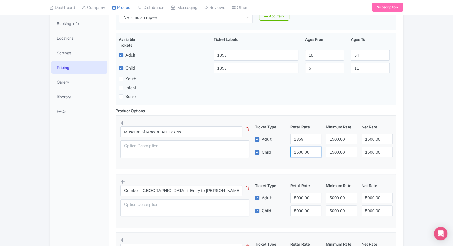
paste input "359"
type input "1359"
click at [335, 137] on input "1500.00" at bounding box center [341, 139] width 31 height 11
paste input "359"
type input "1359"
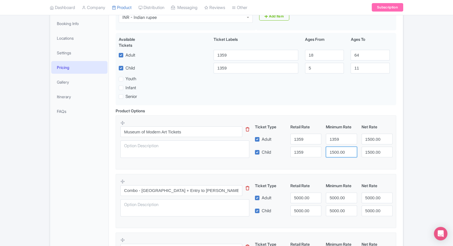
click at [341, 153] on input "1500.00" at bounding box center [341, 152] width 31 height 11
paste input "359"
type input "1359"
click at [363, 145] on div "Ticket Type Retail Rate Minimum Rate Net Rate Adult 1359 1359 1500.00 Child 135…" at bounding box center [324, 140] width 136 height 33
click at [371, 138] on input "1500.00" at bounding box center [376, 139] width 31 height 11
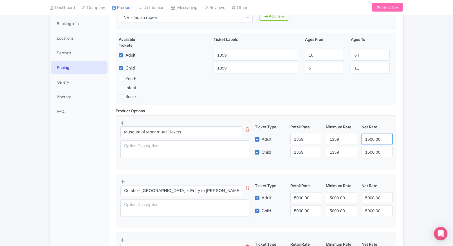
paste input "359"
type input "1359"
click at [371, 149] on input "1500.00" at bounding box center [376, 152] width 31 height 11
paste input "359"
type input "1359"
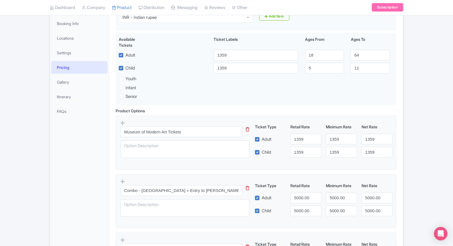
click at [403, 136] on div "Content Distribution Google Things to do Optimization Audio Status Active Inact…" at bounding box center [226, 212] width 353 height 462
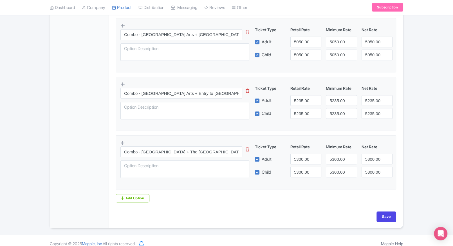
scroll to position [304, 0]
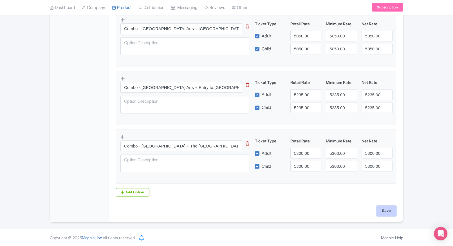
click at [385, 212] on input "Save" at bounding box center [386, 210] width 20 height 11
type input "Saving..."
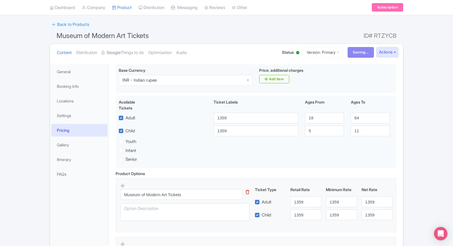
scroll to position [21, 0]
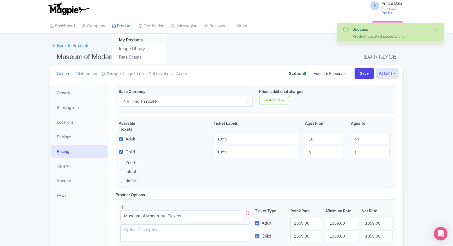
click at [123, 39] on link "My Products" at bounding box center [138, 40] width 53 height 9
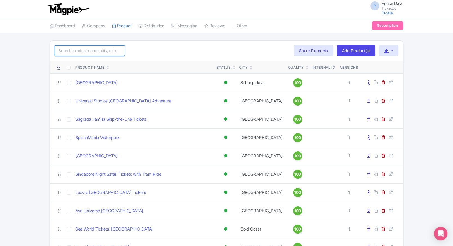
click at [79, 51] on input "search" at bounding box center [90, 50] width 70 height 11
type input "louvre"
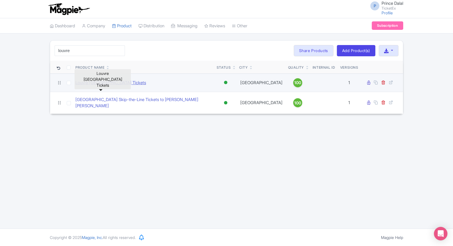
click at [84, 80] on link "Louvre [GEOGRAPHIC_DATA] Tickets" at bounding box center [110, 83] width 71 height 6
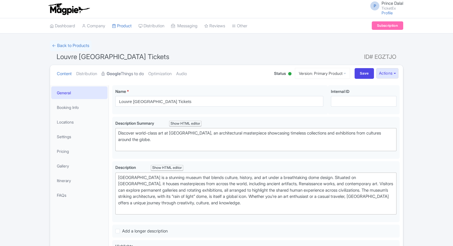
click at [143, 69] on link "Google Things to do" at bounding box center [123, 74] width 42 height 18
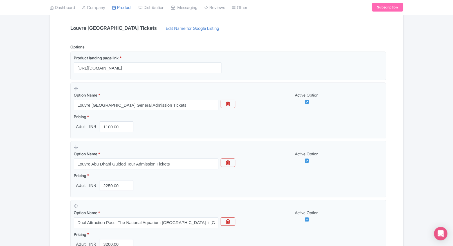
scroll to position [102, 0]
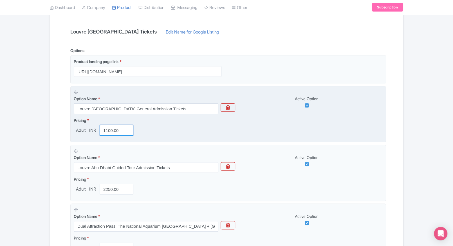
click at [112, 135] on input "1100.00" at bounding box center [117, 130] width 34 height 11
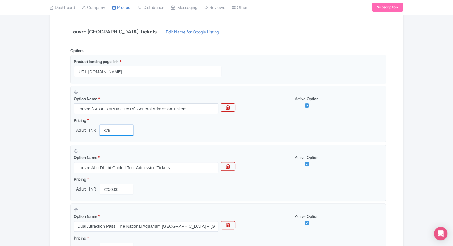
type input "875"
click at [46, 161] on div "← Back to Products [GEOGRAPHIC_DATA] [GEOGRAPHIC_DATA] Tickets ID# [GEOGRAPHIC_…" at bounding box center [226, 243] width 453 height 610
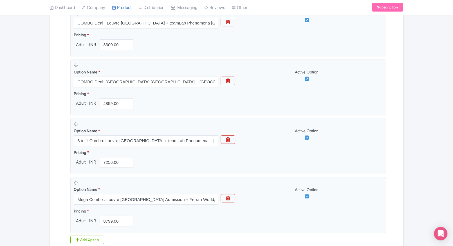
scroll to position [429, 0]
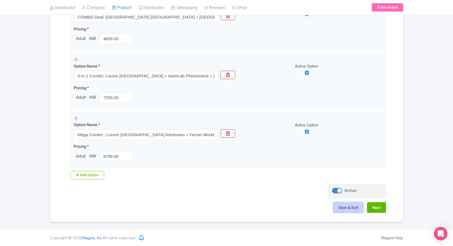
click at [338, 203] on button "Save & Exit" at bounding box center [348, 207] width 30 height 11
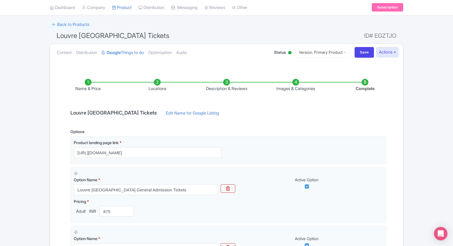
scroll to position [0, 0]
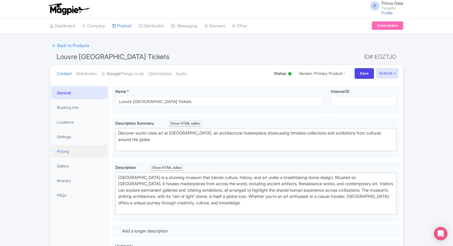
click at [55, 151] on link "Pricing" at bounding box center [79, 151] width 56 height 13
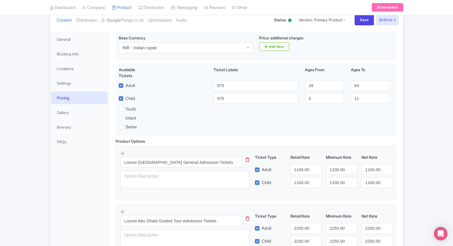
scroll to position [54, 0]
click at [305, 166] on input "1100.00" at bounding box center [305, 169] width 31 height 11
paste input "875"
type input "875"
click at [300, 179] on input "1100.00" at bounding box center [305, 182] width 31 height 11
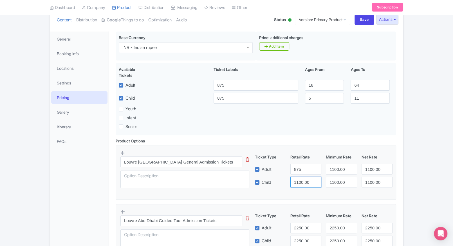
paste input "875"
type input "875"
click at [343, 166] on input "1100.00" at bounding box center [341, 169] width 31 height 11
paste input "875"
type input "875"
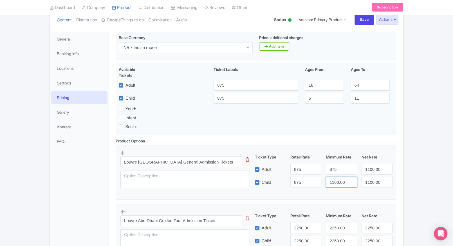
click at [335, 186] on input "1100.00" at bounding box center [341, 182] width 31 height 11
paste input "875"
type input "875"
click at [369, 171] on input "1100.00" at bounding box center [376, 169] width 31 height 11
paste input "875"
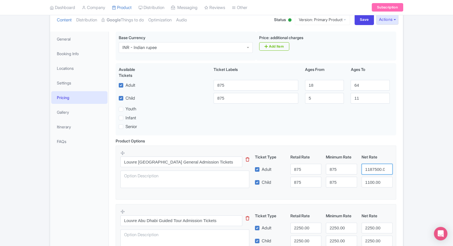
type input "1187500.00"
click at [371, 177] on input "1100.00" at bounding box center [376, 182] width 31 height 11
paste input "875"
click at [371, 182] on input "1108750.00" at bounding box center [376, 182] width 31 height 11
paste input "875"
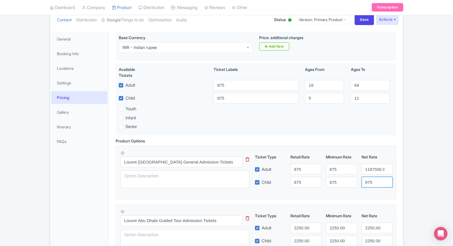
type input "875"
click at [373, 172] on input "1187500.00" at bounding box center [376, 169] width 31 height 11
paste input "875"
type input "875"
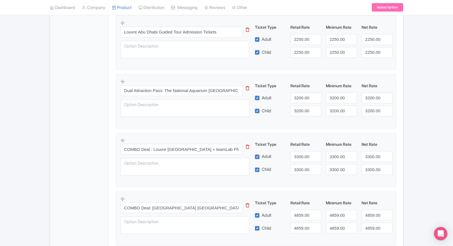
scroll to position [421, 0]
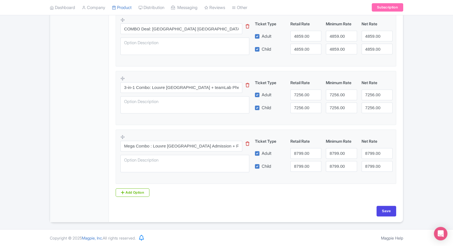
click at [385, 218] on div "Save" at bounding box center [255, 214] width 287 height 16
click at [389, 208] on input "Save" at bounding box center [386, 211] width 20 height 11
type input "Saving..."
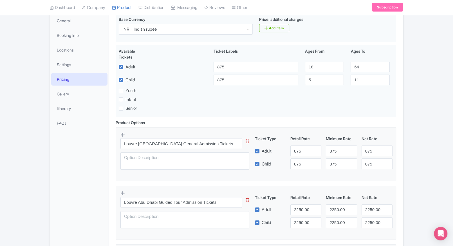
scroll to position [72, 0]
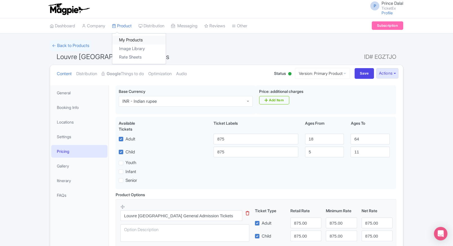
click at [122, 40] on link "My Products" at bounding box center [138, 40] width 53 height 9
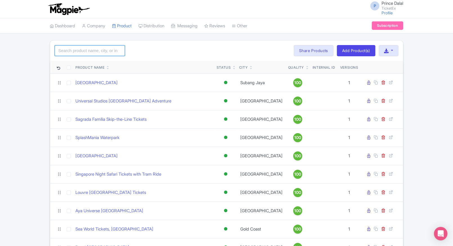
click at [88, 48] on input "search" at bounding box center [90, 50] width 70 height 11
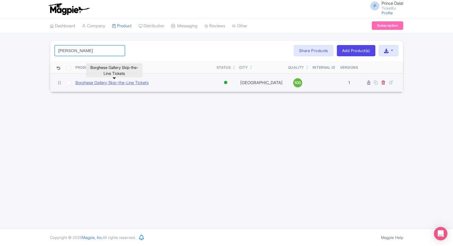
type input "borgh"
click at [104, 84] on link "Borghese Gallery Skip-the-Line Tickets" at bounding box center [111, 83] width 73 height 6
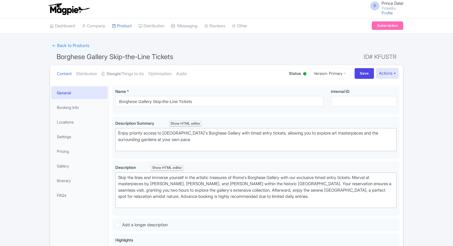
click at [128, 74] on link "Google Things to do" at bounding box center [123, 74] width 42 height 18
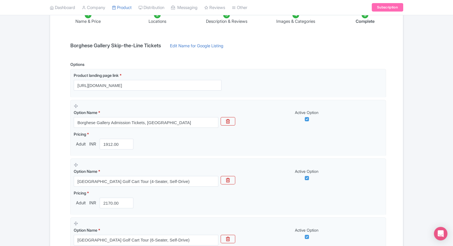
scroll to position [89, 0]
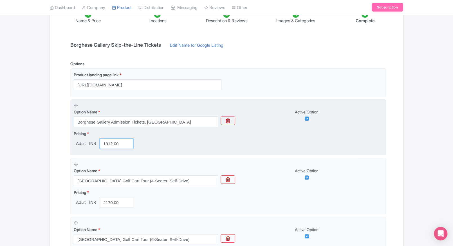
click at [119, 144] on input "1912.00" at bounding box center [117, 143] width 34 height 11
paste input "651"
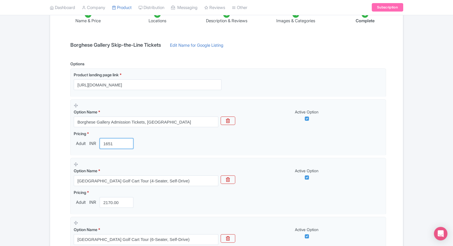
type input "1651"
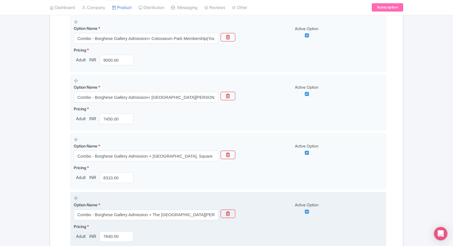
scroll to position [664, 0]
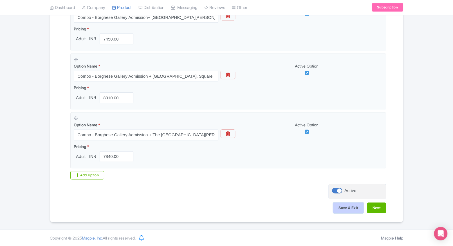
click at [348, 202] on button "Save & Exit" at bounding box center [348, 207] width 30 height 11
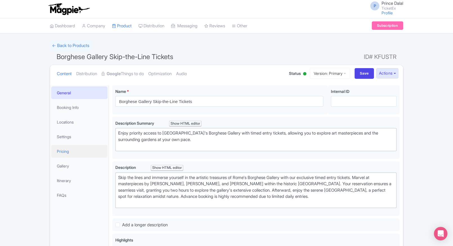
click at [80, 154] on link "Pricing" at bounding box center [79, 151] width 56 height 13
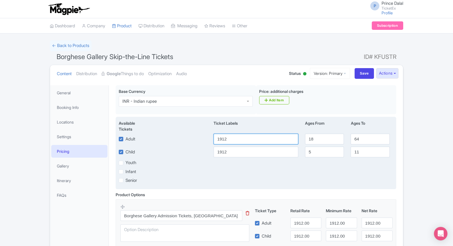
click at [228, 140] on input "1912" at bounding box center [256, 139] width 85 height 11
paste input "651"
type input "1651"
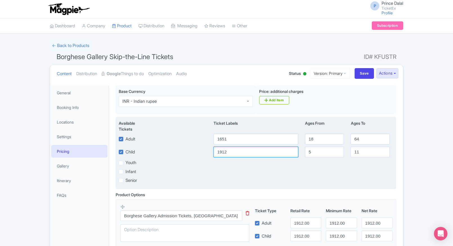
click at [230, 154] on input "1912" at bounding box center [256, 152] width 85 height 11
paste input "651"
type input "1651"
click at [255, 167] on div "Available Tickets i Ticket Labels Ages From Ages To Adult 1651 18 64 Child 1651…" at bounding box center [256, 153] width 280 height 72
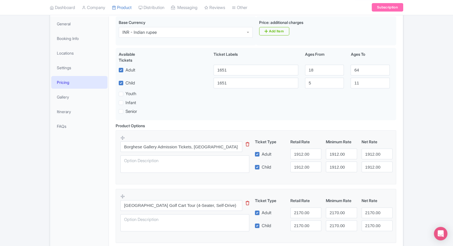
scroll to position [71, 0]
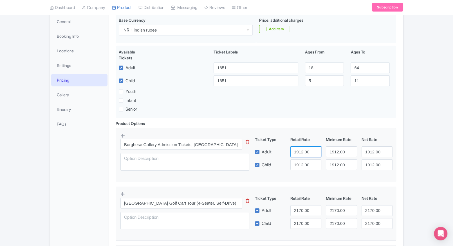
click at [295, 151] on input "1912.00" at bounding box center [305, 151] width 31 height 11
paste input "651"
type input "1651"
click at [299, 160] on input "1912.00" at bounding box center [305, 164] width 31 height 11
paste input "651"
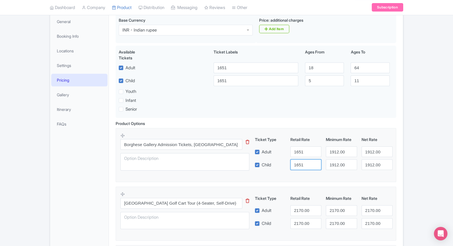
type input "1651"
click at [338, 154] on input "1912.00" at bounding box center [341, 151] width 31 height 11
paste input "651"
type input "1651"
click at [340, 164] on input "1912.00" at bounding box center [341, 164] width 31 height 11
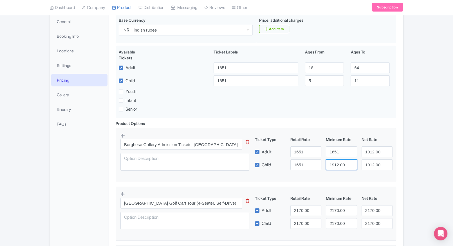
paste input "651"
type input "1651"
paste input "651"
click at [374, 154] on input "1651" at bounding box center [376, 151] width 31 height 11
type input "1651"
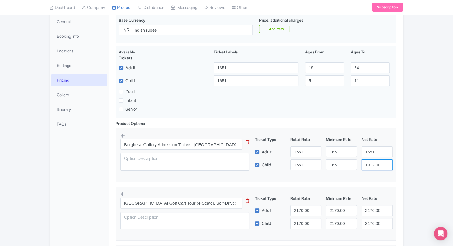
click at [374, 163] on input "1912.00" at bounding box center [376, 164] width 31 height 11
paste input "651"
type input "1651"
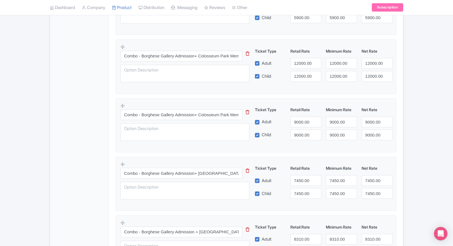
scroll to position [655, 0]
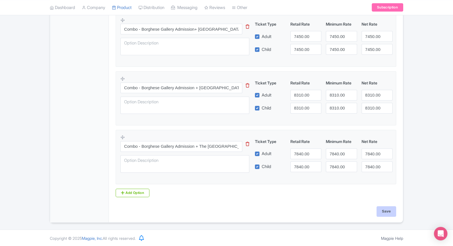
drag, startPoint x: 374, startPoint y: 208, endPoint x: 385, endPoint y: 210, distance: 11.0
click at [385, 210] on div "Save" at bounding box center [256, 211] width 280 height 11
click at [385, 210] on input "Save" at bounding box center [386, 211] width 20 height 11
type input "Saving..."
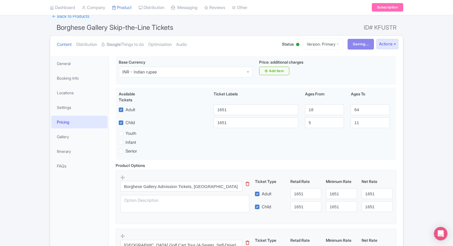
scroll to position [29, 0]
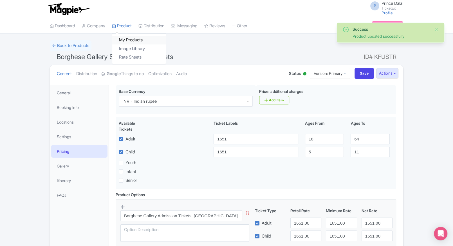
click at [122, 36] on link "My Products" at bounding box center [138, 40] width 53 height 9
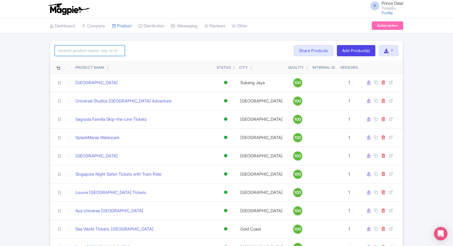
click at [87, 53] on input "search" at bounding box center [90, 50] width 70 height 11
click at [66, 32] on link "Dashboard" at bounding box center [62, 25] width 25 height 15
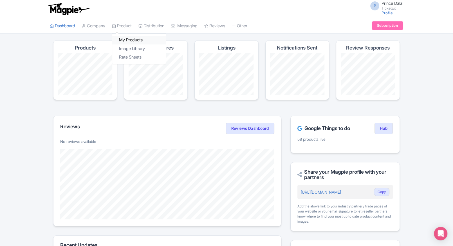
click at [120, 37] on link "My Products" at bounding box center [138, 40] width 53 height 9
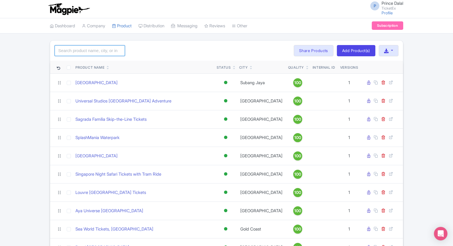
click at [62, 51] on input "search" at bounding box center [90, 50] width 70 height 11
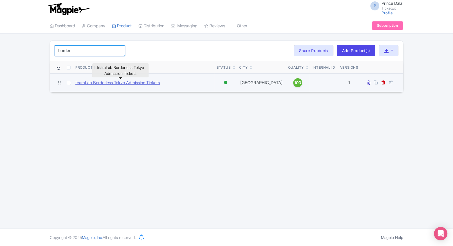
type input "border"
click at [93, 82] on link "teamLab Borderless Tokyo Admission Tickets" at bounding box center [117, 83] width 84 height 6
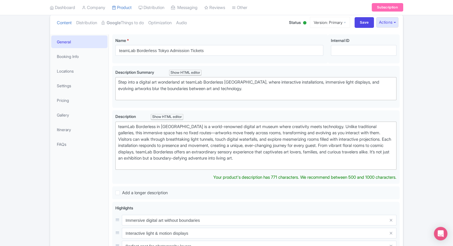
scroll to position [38, 0]
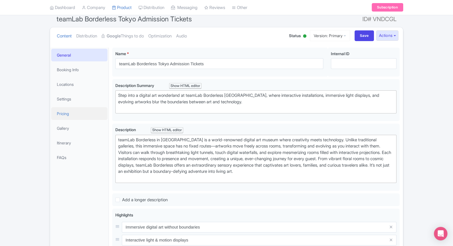
click at [66, 111] on link "Pricing" at bounding box center [79, 113] width 56 height 13
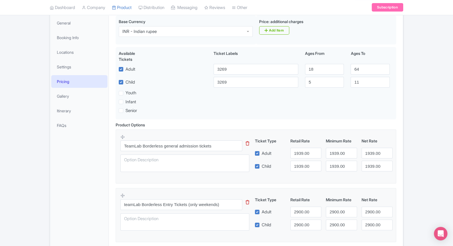
scroll to position [0, 0]
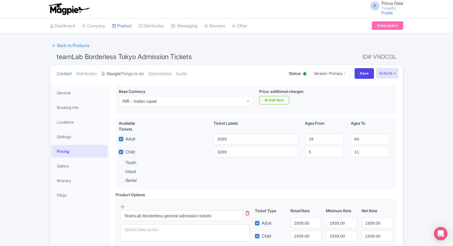
click at [121, 75] on strong "Google" at bounding box center [114, 74] width 14 height 6
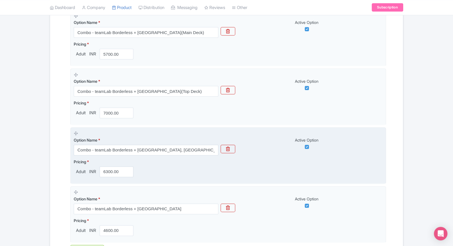
scroll to position [722, 0]
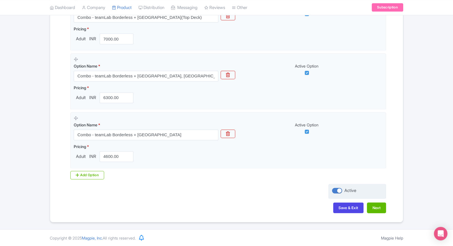
click at [338, 191] on div at bounding box center [337, 191] width 10 height 6
click at [336, 191] on input "Active" at bounding box center [334, 191] width 4 height 4
click at [338, 191] on div at bounding box center [337, 191] width 10 height 6
click at [336, 191] on input "InActive" at bounding box center [334, 191] width 4 height 4
click at [337, 190] on div at bounding box center [337, 191] width 10 height 6
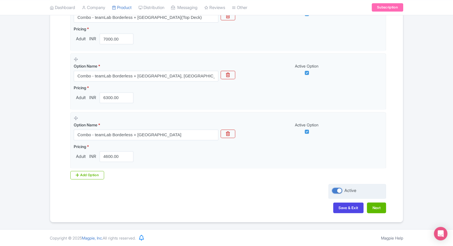
click at [336, 190] on input "Active" at bounding box center [334, 191] width 4 height 4
checkbox input "false"
click at [357, 206] on button "Save & Exit" at bounding box center [348, 207] width 30 height 11
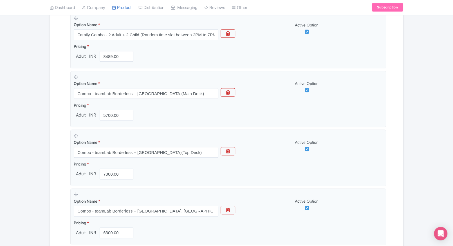
scroll to position [639, 0]
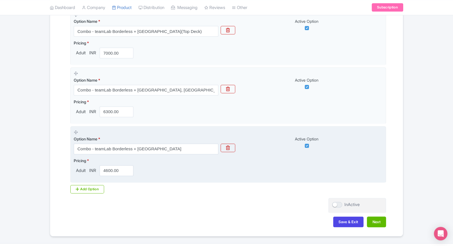
scroll to position [722, 0]
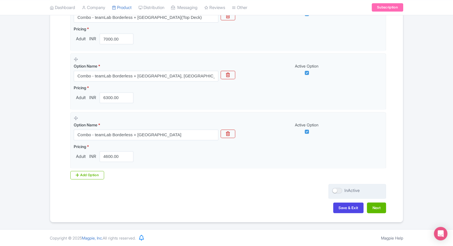
click at [335, 189] on div at bounding box center [337, 191] width 10 height 6
click at [335, 189] on input "InActive" at bounding box center [334, 191] width 4 height 4
checkbox input "true"
click at [347, 206] on button "Save & Exit" at bounding box center [348, 207] width 30 height 11
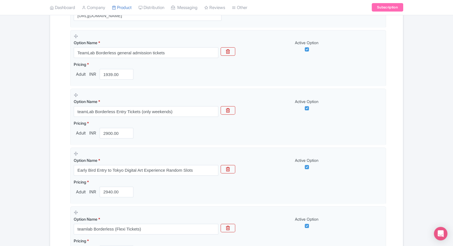
scroll to position [0, 0]
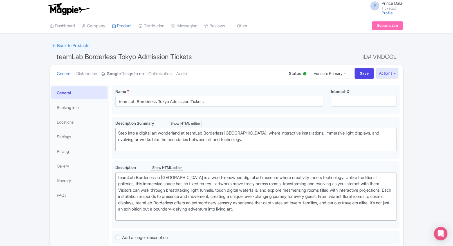
click at [132, 77] on link "Google Things to do" at bounding box center [123, 74] width 42 height 18
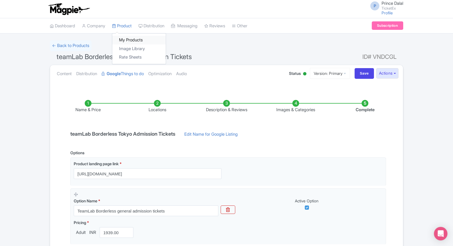
click at [118, 41] on link "My Products" at bounding box center [138, 40] width 53 height 9
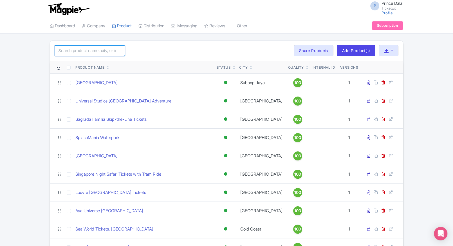
click at [70, 46] on input "search" at bounding box center [90, 50] width 70 height 11
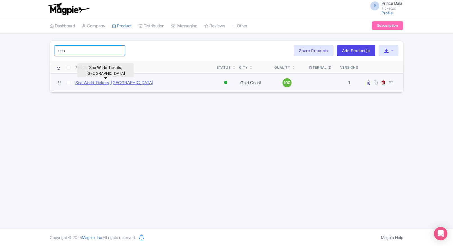
type input "sea"
click at [105, 84] on link "Sea World Tickets, [GEOGRAPHIC_DATA]" at bounding box center [114, 83] width 78 height 6
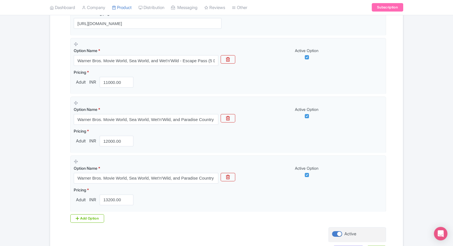
scroll to position [167, 0]
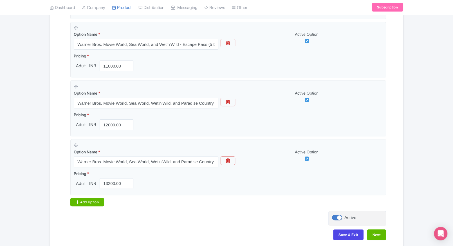
click at [89, 202] on div "Add Option" at bounding box center [87, 202] width 34 height 8
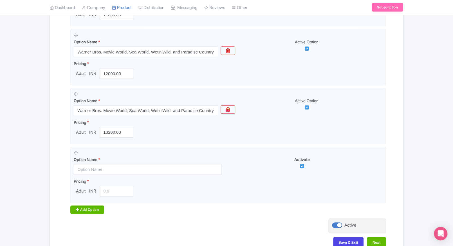
scroll to position [218, 0]
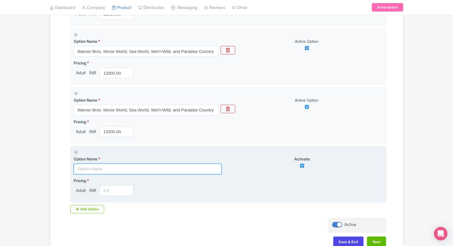
click at [124, 169] on input "text" at bounding box center [148, 168] width 148 height 11
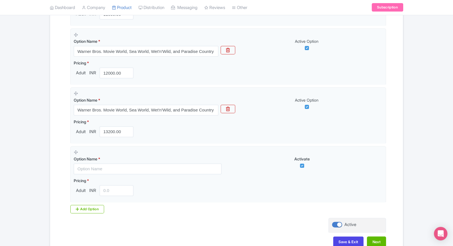
click at [51, 195] on div "Name & Price Locations Description & Reviews Images & Categories Complete Sea W…" at bounding box center [226, 61] width 353 height 382
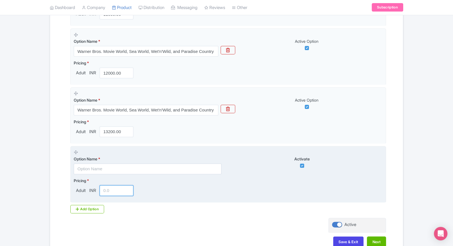
click at [111, 194] on input "number" at bounding box center [117, 190] width 34 height 11
type input "7600"
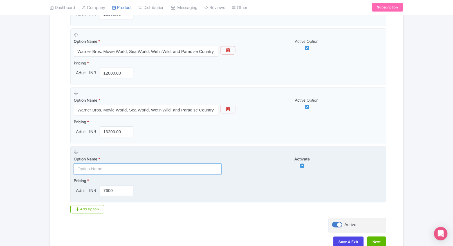
paste input "Sea World Gold Coast General Admission Ticket(Single day pass)"
click at [100, 168] on input "text" at bounding box center [148, 168] width 148 height 11
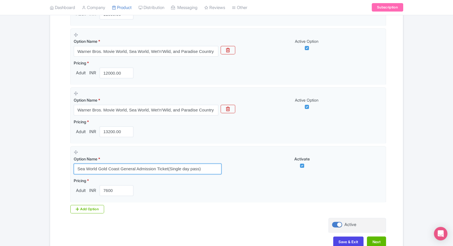
type input "Sea World Gold Coast General Admission Ticket(Single day pass)"
click at [56, 171] on div "Name & Price Locations Description & Reviews Images & Categories Complete Sea W…" at bounding box center [226, 61] width 346 height 382
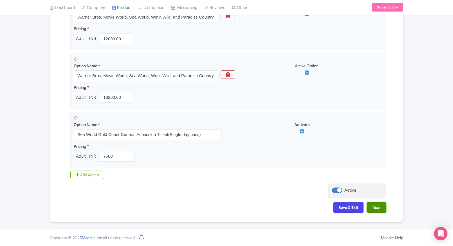
click at [381, 208] on button "Next" at bounding box center [376, 207] width 19 height 11
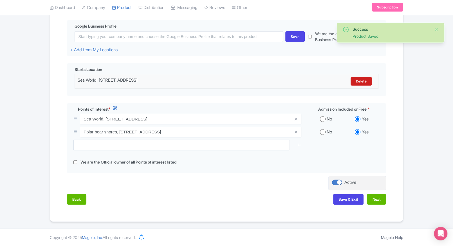
scroll to position [121, 0]
click at [375, 202] on button "Next" at bounding box center [376, 199] width 19 height 11
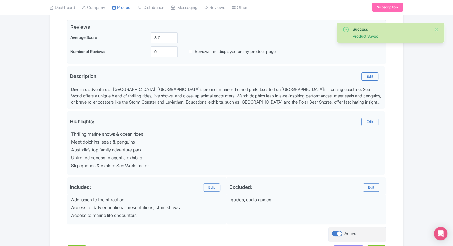
scroll to position [164, 0]
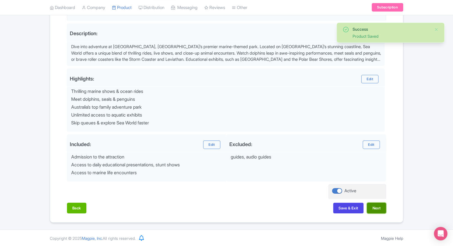
click at [373, 212] on button "Next" at bounding box center [376, 208] width 19 height 11
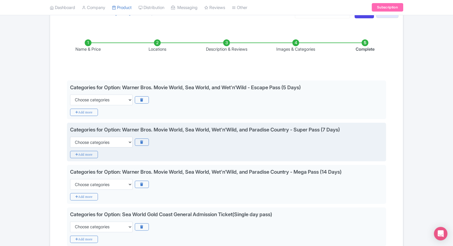
scroll to position [60, 0]
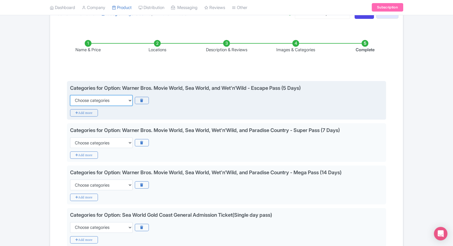
click at [108, 96] on select "Choose categories Adults Only Animals Audio Guide Beaches Bike Tours Boat Tours…" at bounding box center [101, 100] width 62 height 11
select select "family-friendly"
click at [70, 95] on select "Choose categories Adults Only Animals Audio Guide Beaches Bike Tours Boat Tours…" at bounding box center [101, 100] width 62 height 11
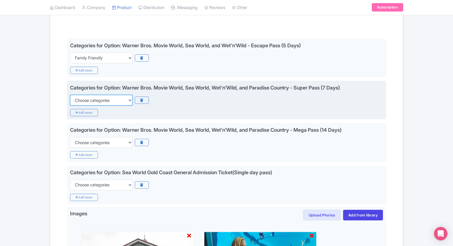
click at [108, 96] on select "Choose categories Adults Only Animals Audio Guide Beaches Bike Tours Boat Tours…" at bounding box center [101, 100] width 62 height 11
select select "family-friendly"
click at [70, 95] on select "Choose categories Adults Only Animals Audio Guide Beaches Bike Tours Boat Tours…" at bounding box center [101, 100] width 62 height 11
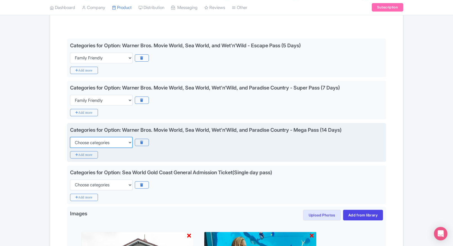
click at [97, 139] on select "Choose categories Adults Only Animals Audio Guide Beaches Bike Tours Boat Tours…" at bounding box center [101, 142] width 62 height 11
select select "family-friendly"
click at [70, 137] on select "Choose categories Adults Only Animals Audio Guide Beaches Bike Tours Boat Tours…" at bounding box center [101, 142] width 62 height 11
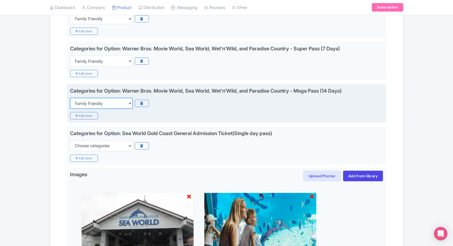
scroll to position [142, 0]
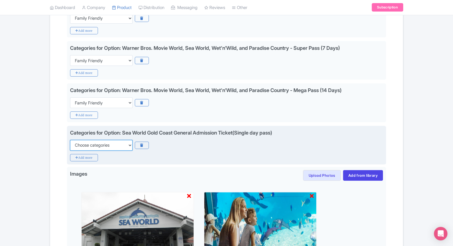
click at [100, 145] on select "Choose categories Adults Only Animals Audio Guide Beaches Bike Tours Boat Tours…" at bounding box center [101, 145] width 62 height 11
select select "family-friendly"
click at [70, 140] on select "Choose categories Adults Only Animals Audio Guide Beaches Bike Tours Boat Tours…" at bounding box center [101, 145] width 62 height 11
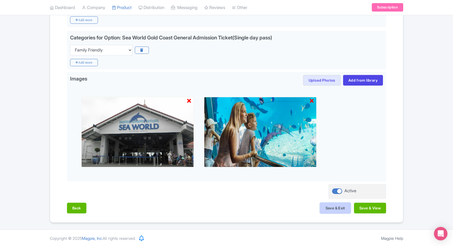
click at [331, 203] on button "Save & Exit" at bounding box center [335, 208] width 30 height 11
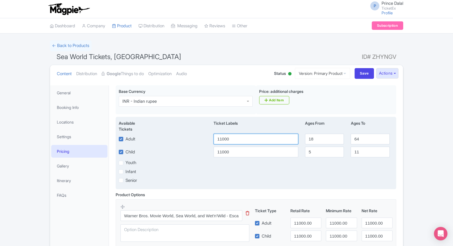
click at [234, 138] on input "11000" at bounding box center [256, 139] width 85 height 11
type input "6"
type input "7600"
click at [237, 150] on input "11000" at bounding box center [256, 152] width 85 height 11
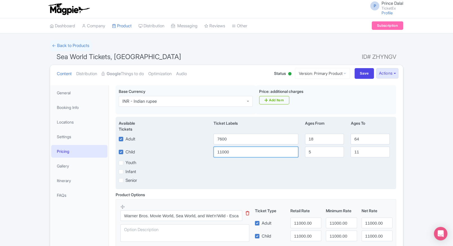
paste input "76"
type input "7600"
click at [263, 167] on div "Available Tickets i Ticket Labels Ages From Ages To Adult 7600 18 64 Child 7600…" at bounding box center [256, 153] width 280 height 72
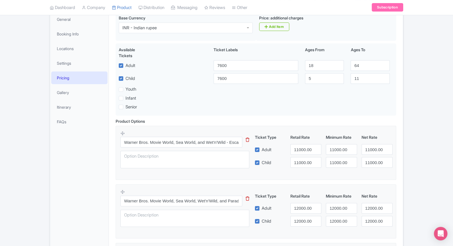
scroll to position [75, 0]
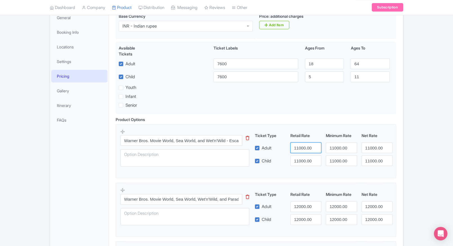
click at [303, 144] on input "11000.00" at bounding box center [305, 147] width 31 height 11
paste input "76"
type input "7600"
click at [299, 161] on input "11000.00" at bounding box center [305, 160] width 31 height 11
paste input "76"
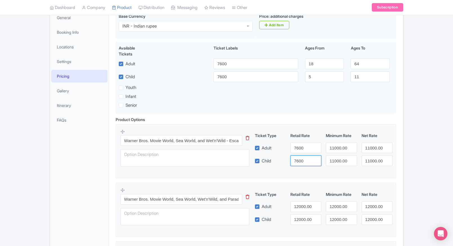
type input "7600"
click at [340, 148] on input "11000.00" at bounding box center [341, 147] width 31 height 11
paste input "7600"
click at [340, 148] on input "110007600.00" at bounding box center [341, 147] width 31 height 11
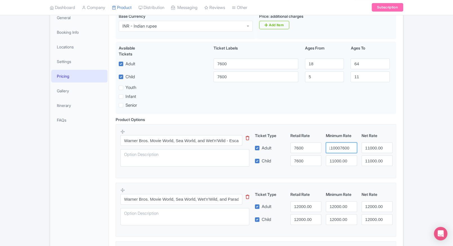
paste input "76"
type input "7600"
click at [336, 160] on input "11000.00" at bounding box center [341, 160] width 31 height 11
paste input "76"
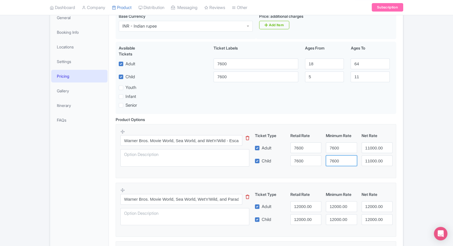
type input "7600"
click at [366, 150] on input "11000.00" at bounding box center [376, 147] width 31 height 11
paste input "76"
type input "7600"
click at [370, 157] on input "11000.00" at bounding box center [376, 160] width 31 height 11
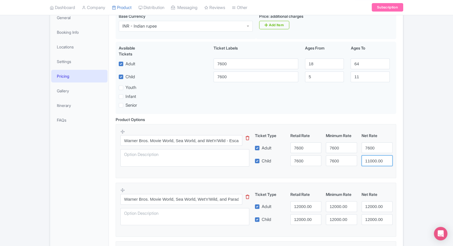
paste input "76"
click at [402, 152] on div "Sea World Tickets, Gold Coast Name * i Sea World Tickets, Gold Coast Your produ…" at bounding box center [256, 199] width 294 height 385
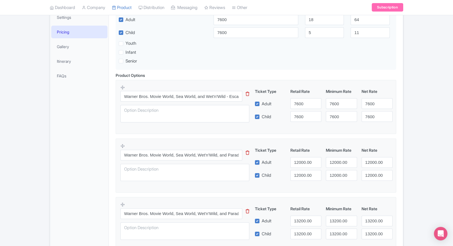
scroll to position [116, 0]
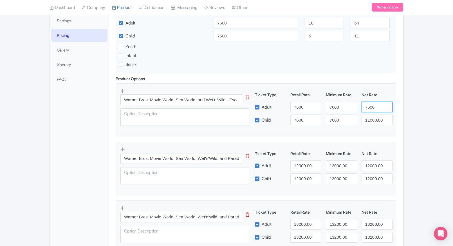
type input "11000.00"
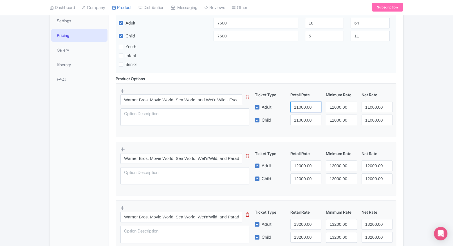
type input "11000.00"
click at [423, 155] on div "← Back to Products Sea World Tickets, Gold Coast ID# ZHYNGV Content Distributio…" at bounding box center [226, 137] width 453 height 427
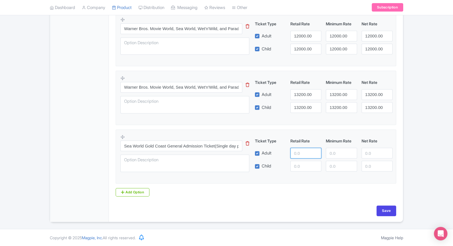
click at [297, 153] on input "number" at bounding box center [305, 153] width 31 height 11
paste input "7600"
type input "7600"
paste input "7600"
click at [297, 164] on input "7600" at bounding box center [305, 166] width 31 height 11
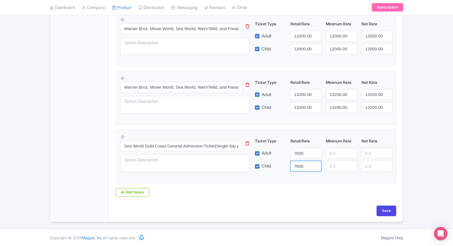
type input "7600"
click at [330, 152] on input "number" at bounding box center [341, 153] width 31 height 11
paste input "7600"
type input "7600"
drag, startPoint x: 337, startPoint y: 172, endPoint x: 338, endPoint y: 168, distance: 4.6
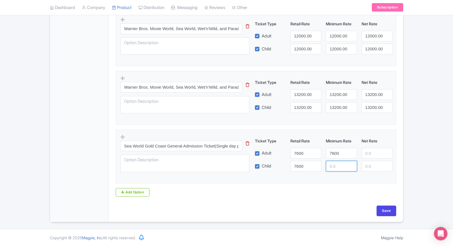
click at [338, 168] on div "Sea World Gold Coast General Admission Ticket(Single day pass) This tip has not…" at bounding box center [255, 154] width 271 height 41
paste input "7600"
click at [338, 168] on input "7600" at bounding box center [341, 166] width 31 height 11
type input "7600"
paste input "7600"
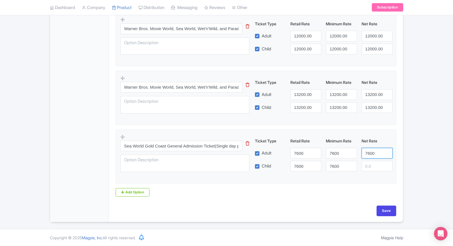
drag, startPoint x: 365, startPoint y: 154, endPoint x: 372, endPoint y: 168, distance: 15.1
click at [372, 168] on div "Ticket Type Retail Rate Minimum Rate Net Rate Adult 7600 7600 7600 Child 7600 7…" at bounding box center [324, 154] width 136 height 33
type input "7600"
paste input "7600"
click at [372, 168] on input "7600" at bounding box center [376, 166] width 31 height 11
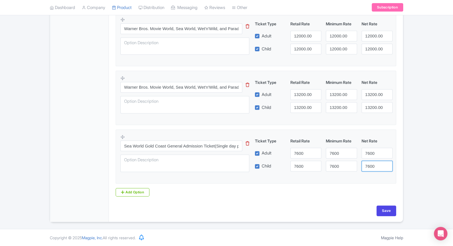
type input "7600"
click at [406, 156] on div "← Back to Products Sea World Tickets, Gold Coast ID# ZHYNGV Content Distributio…" at bounding box center [226, 8] width 360 height 427
click at [302, 155] on input "7600" at bounding box center [305, 153] width 31 height 11
type input "4700"
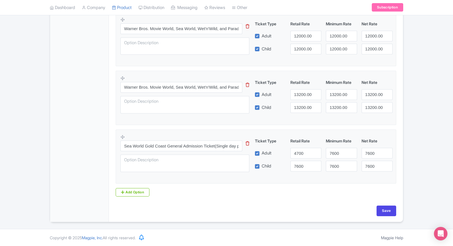
click at [305, 173] on div "Sea World Gold Coast General Admission Ticket(Single day pass) This tip has not…" at bounding box center [255, 154] width 271 height 41
click at [305, 169] on input "7600" at bounding box center [305, 166] width 31 height 11
paste input "47"
type input "4700"
paste input "47"
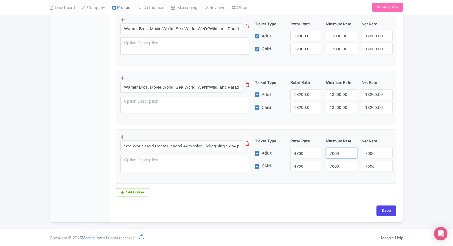
click at [337, 155] on input "7600" at bounding box center [341, 153] width 31 height 11
type input "4700"
click at [337, 161] on input "7600" at bounding box center [341, 166] width 31 height 11
paste input "47"
type input "4700"
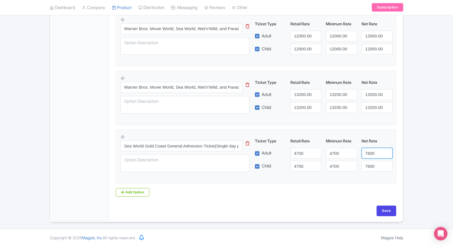
paste input "47"
click at [368, 152] on input "4700" at bounding box center [376, 153] width 31 height 11
type input "4700"
paste input "47"
click at [371, 163] on input "7600" at bounding box center [376, 166] width 31 height 11
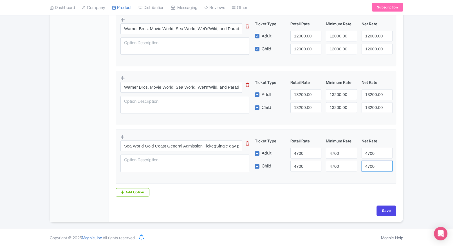
type input "4700"
click at [418, 134] on div "Success Data saved automatically ← Back to Products Sea World Tickets, Gold Coa…" at bounding box center [226, 8] width 453 height 427
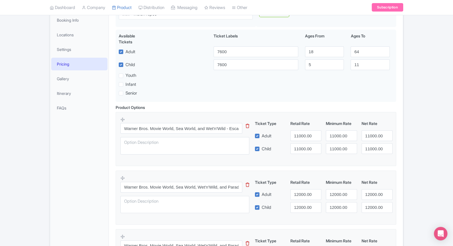
scroll to position [71, 0]
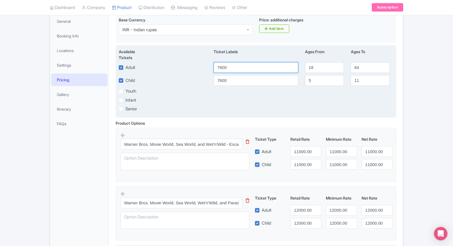
click at [223, 64] on input "7600" at bounding box center [256, 67] width 85 height 11
paste input "47"
type input "4700"
paste input "47"
click at [232, 85] on input "7600" at bounding box center [256, 80] width 85 height 11
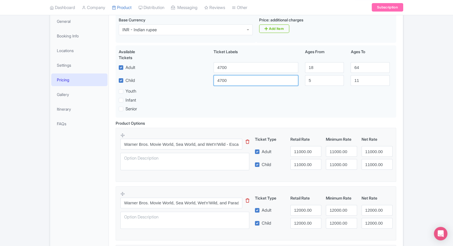
type input "4700"
click at [21, 68] on div "Success Data saved automatically ← Back to Products Sea World Tickets, Gold Coa…" at bounding box center [226, 182] width 453 height 427
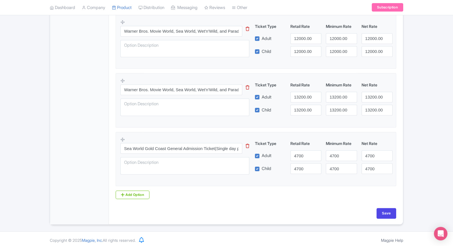
scroll to position [246, 0]
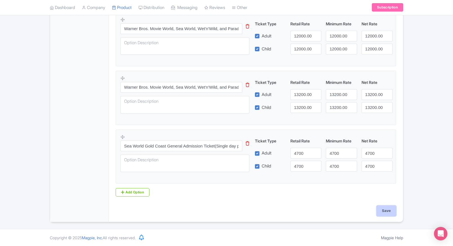
click at [388, 210] on input "Save" at bounding box center [386, 210] width 20 height 11
type input "Saving..."
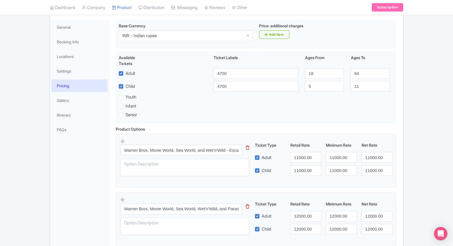
scroll to position [66, 0]
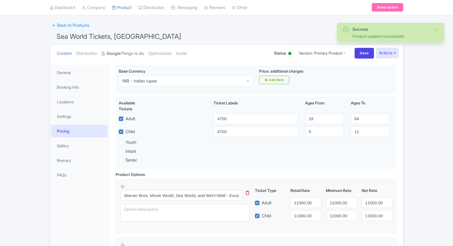
scroll to position [20, 0]
click at [132, 50] on link "Google Things to do" at bounding box center [123, 54] width 42 height 18
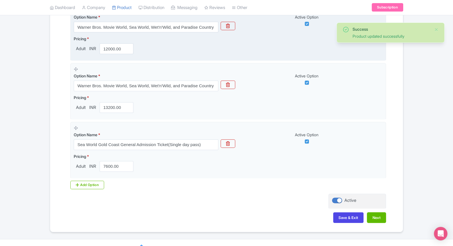
scroll to position [253, 0]
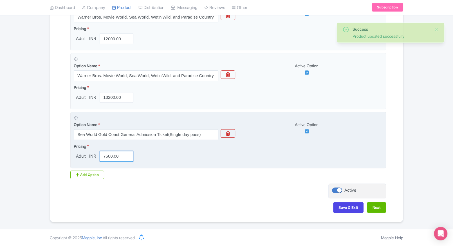
click at [107, 156] on input "7600.00" at bounding box center [117, 156] width 34 height 11
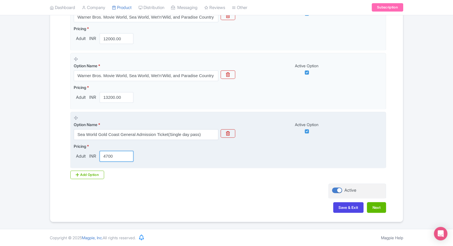
type input "4700"
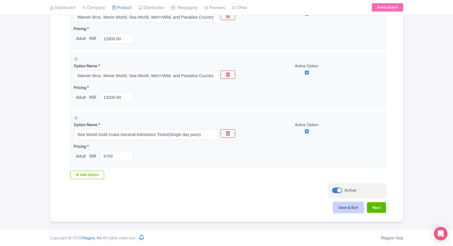
click at [352, 211] on button "Save & Exit" at bounding box center [348, 207] width 30 height 11
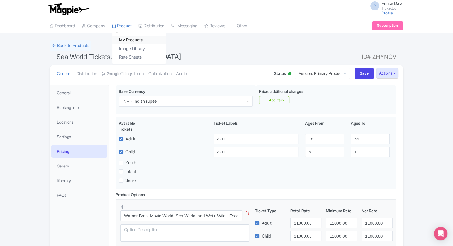
click at [129, 39] on link "My Products" at bounding box center [138, 40] width 53 height 9
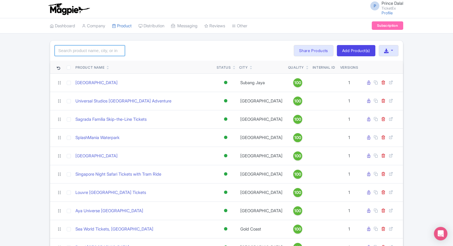
click at [73, 51] on input "search" at bounding box center [90, 50] width 70 height 11
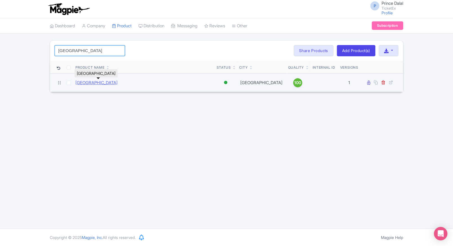
type input "madrid"
click at [85, 84] on link "[GEOGRAPHIC_DATA]" at bounding box center [96, 83] width 42 height 6
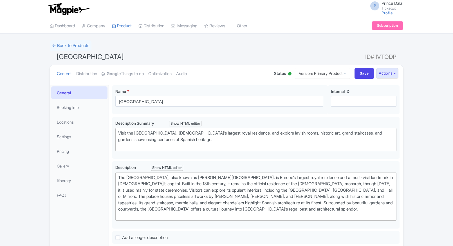
click at [136, 76] on link "Google Things to do" at bounding box center [123, 74] width 42 height 18
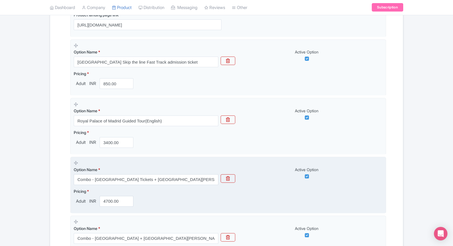
scroll to position [149, 0]
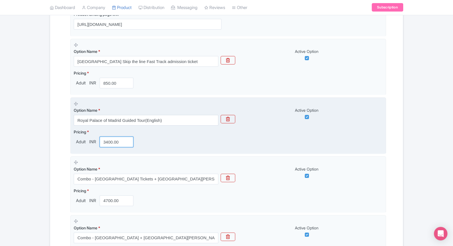
click at [117, 144] on input "3400.00" at bounding box center [117, 141] width 34 height 11
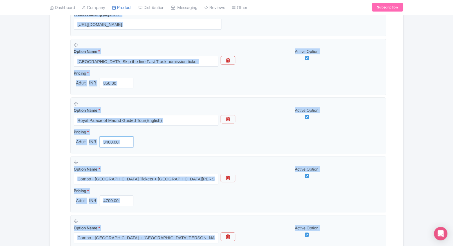
click at [117, 144] on input "3400.00" at bounding box center [117, 141] width 34 height 11
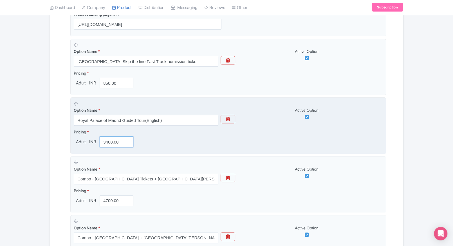
click at [117, 144] on input "3400.00" at bounding box center [117, 141] width 34 height 11
type input "6900"
click at [79, 132] on span "Pricing" at bounding box center [80, 131] width 12 height 5
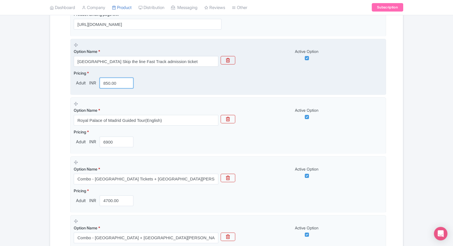
click at [110, 86] on input "850.00" at bounding box center [117, 83] width 34 height 11
type input "789"
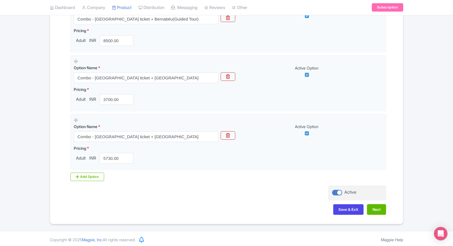
scroll to position [546, 0]
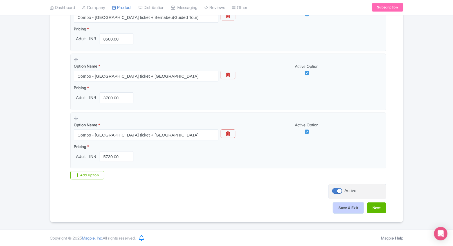
click at [335, 205] on button "Save & Exit" at bounding box center [348, 207] width 30 height 11
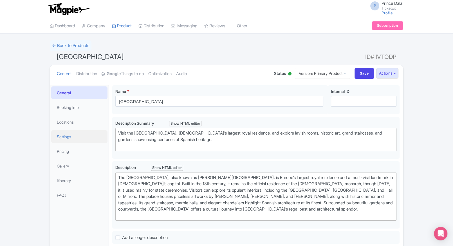
click at [59, 136] on link "Settings" at bounding box center [79, 136] width 56 height 13
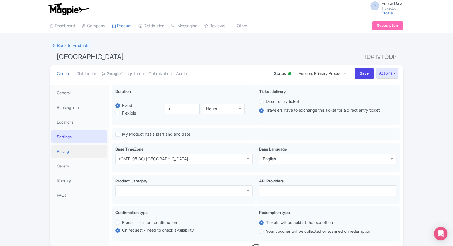
click at [61, 150] on link "Pricing" at bounding box center [79, 151] width 56 height 13
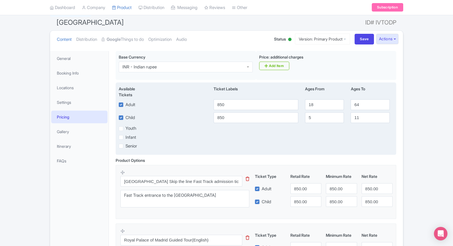
scroll to position [37, 0]
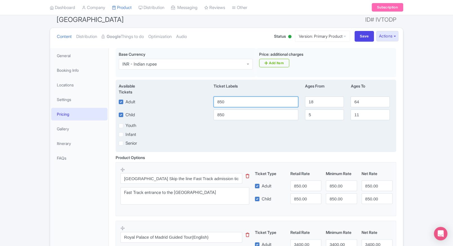
drag, startPoint x: 243, startPoint y: 100, endPoint x: 183, endPoint y: 113, distance: 61.7
click at [183, 113] on div "Available Tickets i Ticket Labels Ages From Ages To Adult 850 18 64 Child 850 5…" at bounding box center [256, 116] width 280 height 72
type input "7889"
type input "789"
click at [231, 114] on input "850" at bounding box center [256, 114] width 85 height 11
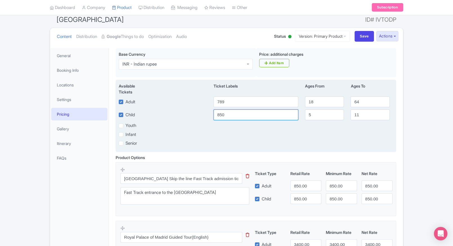
paste input "789"
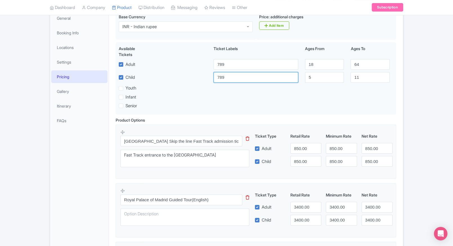
type input "789"
drag, startPoint x: 307, startPoint y: 142, endPoint x: 300, endPoint y: 150, distance: 10.7
click at [300, 150] on div "Ticket Type Retail Rate Minimum Rate Net Rate Adult 850.00 850.00 850.00 Child …" at bounding box center [324, 149] width 136 height 33
click at [300, 150] on input "850.00" at bounding box center [305, 148] width 31 height 11
paste input "789"
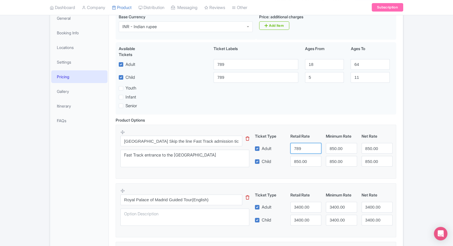
type input "789"
paste input "789"
click at [302, 161] on input "789" at bounding box center [305, 161] width 31 height 11
type input "789"
paste input "789"
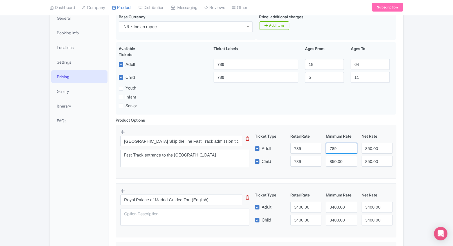
click at [345, 147] on input "789" at bounding box center [341, 148] width 31 height 11
type input "789"
paste input "789"
click at [341, 163] on input "850.00" at bounding box center [341, 161] width 31 height 11
type input "789"
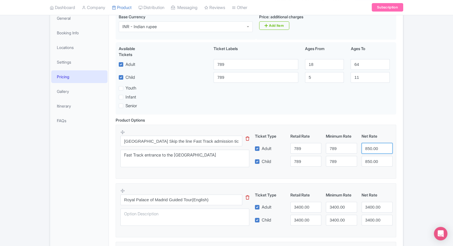
paste input "789"
click at [379, 146] on input "789" at bounding box center [376, 148] width 31 height 11
type input "789"
click at [371, 165] on input "850.00" at bounding box center [376, 161] width 31 height 11
paste input "789"
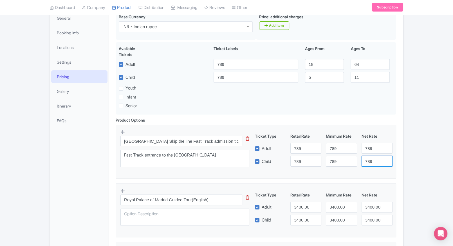
type input "789"
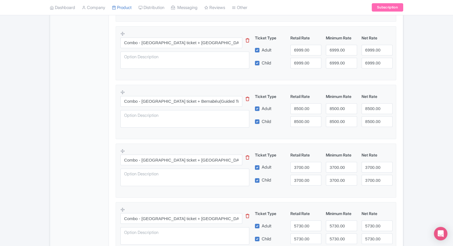
scroll to position [538, 0]
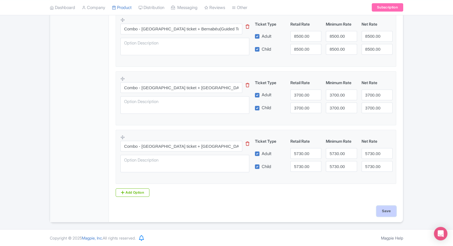
click at [383, 213] on input "Save" at bounding box center [386, 211] width 20 height 11
type input "Saving..."
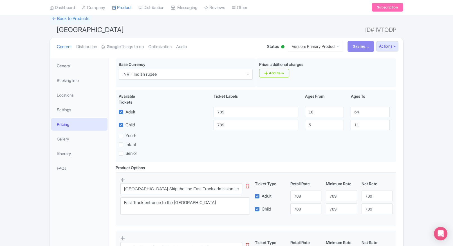
scroll to position [0, 0]
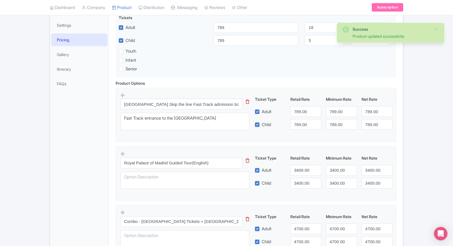
scroll to position [149, 0]
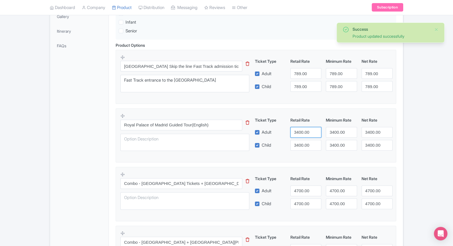
click at [297, 131] on input "3400.00" at bounding box center [305, 132] width 31 height 11
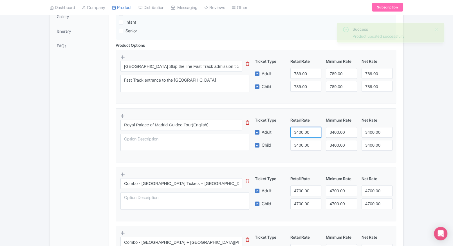
click at [297, 131] on input "3400.00" at bounding box center [305, 132] width 31 height 11
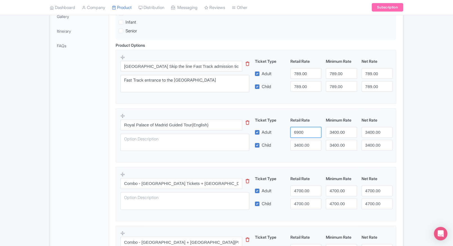
type input "6900"
click at [300, 141] on input "3400.00" at bounding box center [305, 145] width 31 height 11
paste input "69"
type input "6900"
paste input "69"
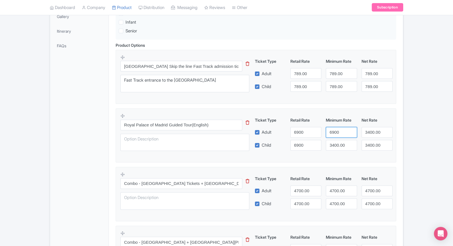
drag, startPoint x: 336, startPoint y: 132, endPoint x: 337, endPoint y: 147, distance: 15.2
click at [337, 147] on div "Ticket Type Retail Rate Minimum Rate Net Rate Adult 6900 6900 3400.00 Child 690…" at bounding box center [324, 133] width 136 height 33
type input "6900"
paste input "69"
click at [337, 147] on input "3400.00" at bounding box center [341, 145] width 31 height 11
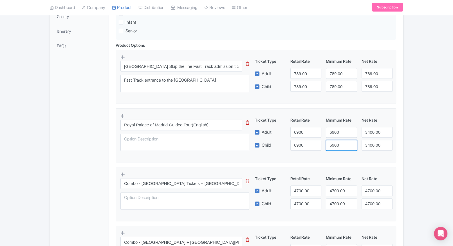
type input "6900"
click at [374, 131] on input "3400.00" at bounding box center [376, 132] width 31 height 11
paste input "69"
type input "6900"
click at [374, 144] on input "3400.00" at bounding box center [376, 145] width 31 height 11
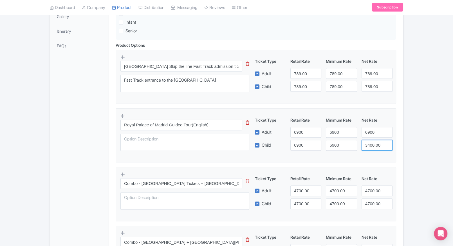
paste input "69"
type input "6900"
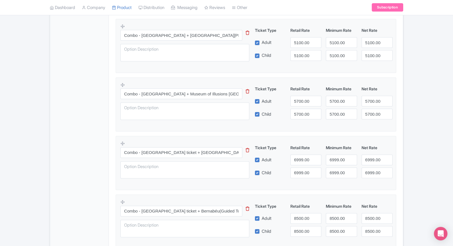
scroll to position [538, 0]
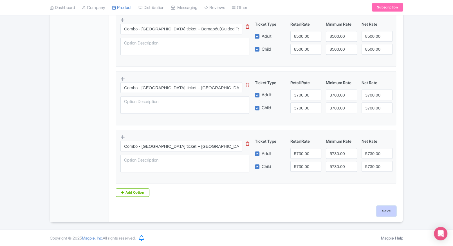
click at [378, 209] on input "Save" at bounding box center [386, 211] width 20 height 11
type input "Saving..."
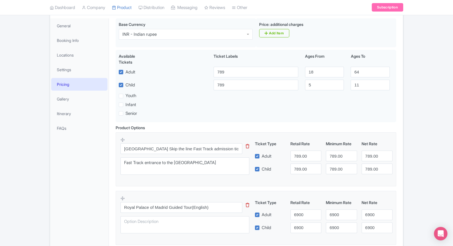
scroll to position [67, 0]
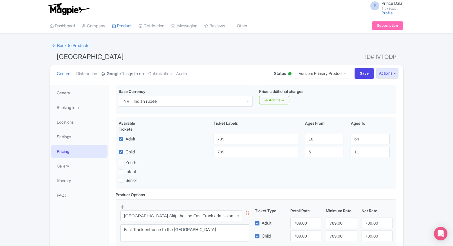
click at [118, 71] on strong "Google" at bounding box center [114, 74] width 14 height 6
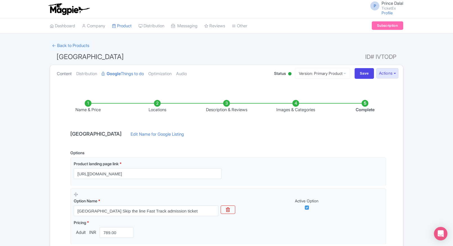
click at [61, 73] on link "Content" at bounding box center [64, 74] width 15 height 18
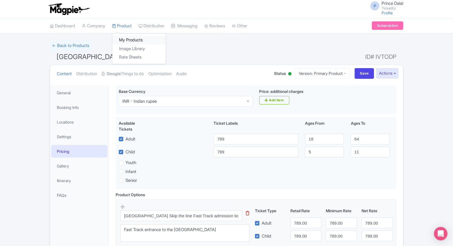
click at [121, 40] on link "My Products" at bounding box center [138, 40] width 53 height 9
